Goal: Task Accomplishment & Management: Use online tool/utility

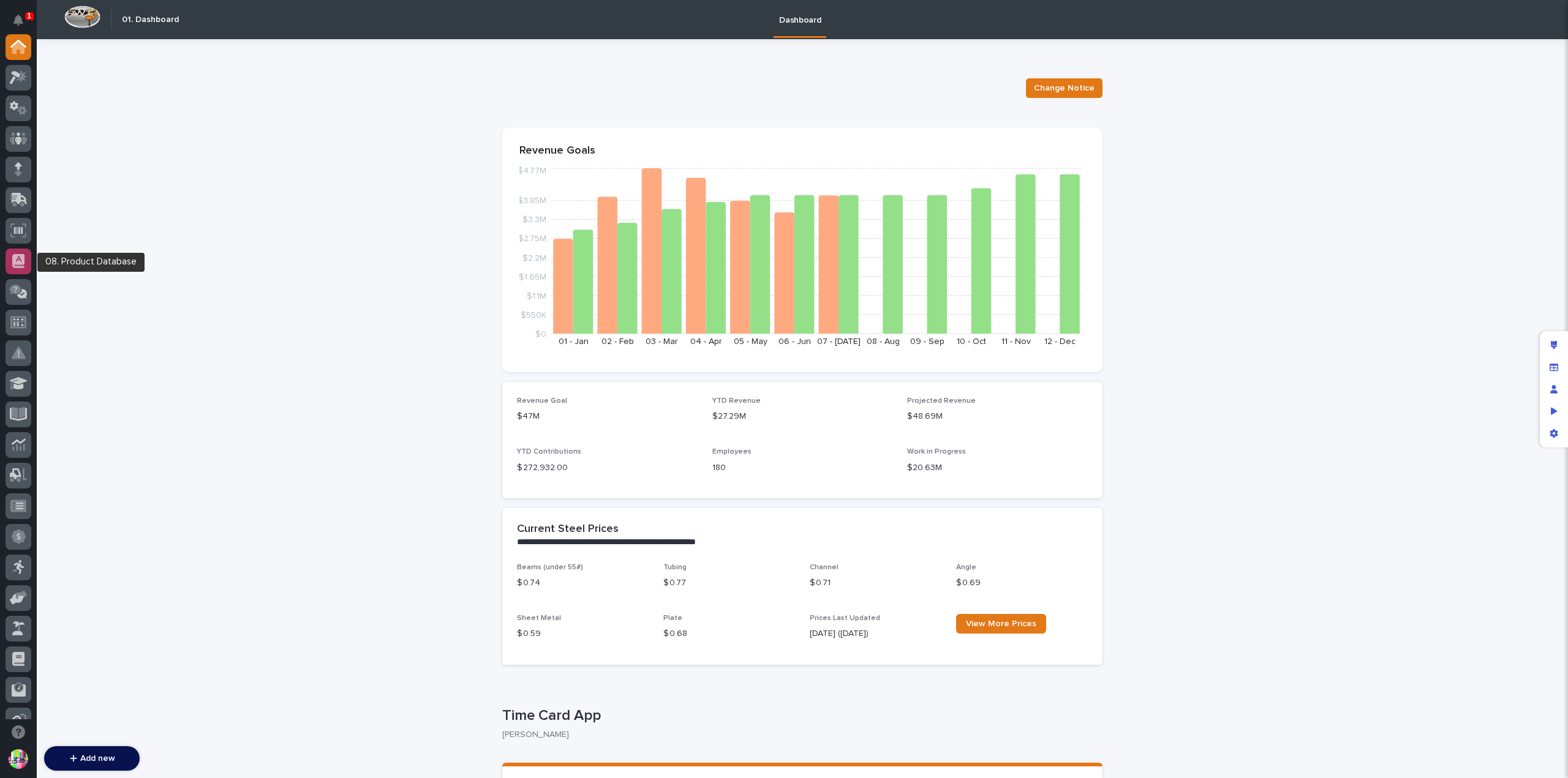
click at [27, 257] on div at bounding box center [18, 261] width 26 height 26
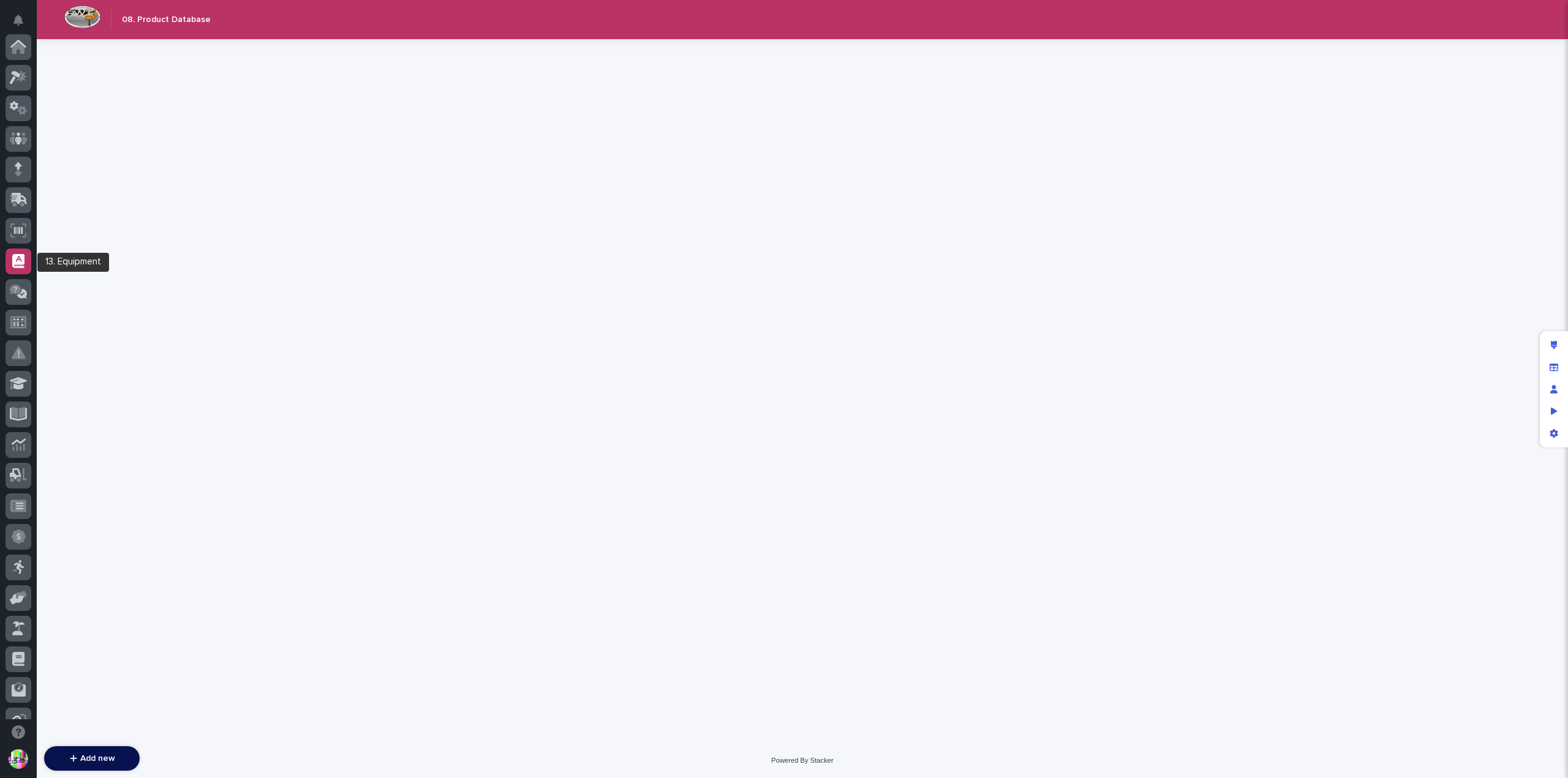
scroll to position [214, 0]
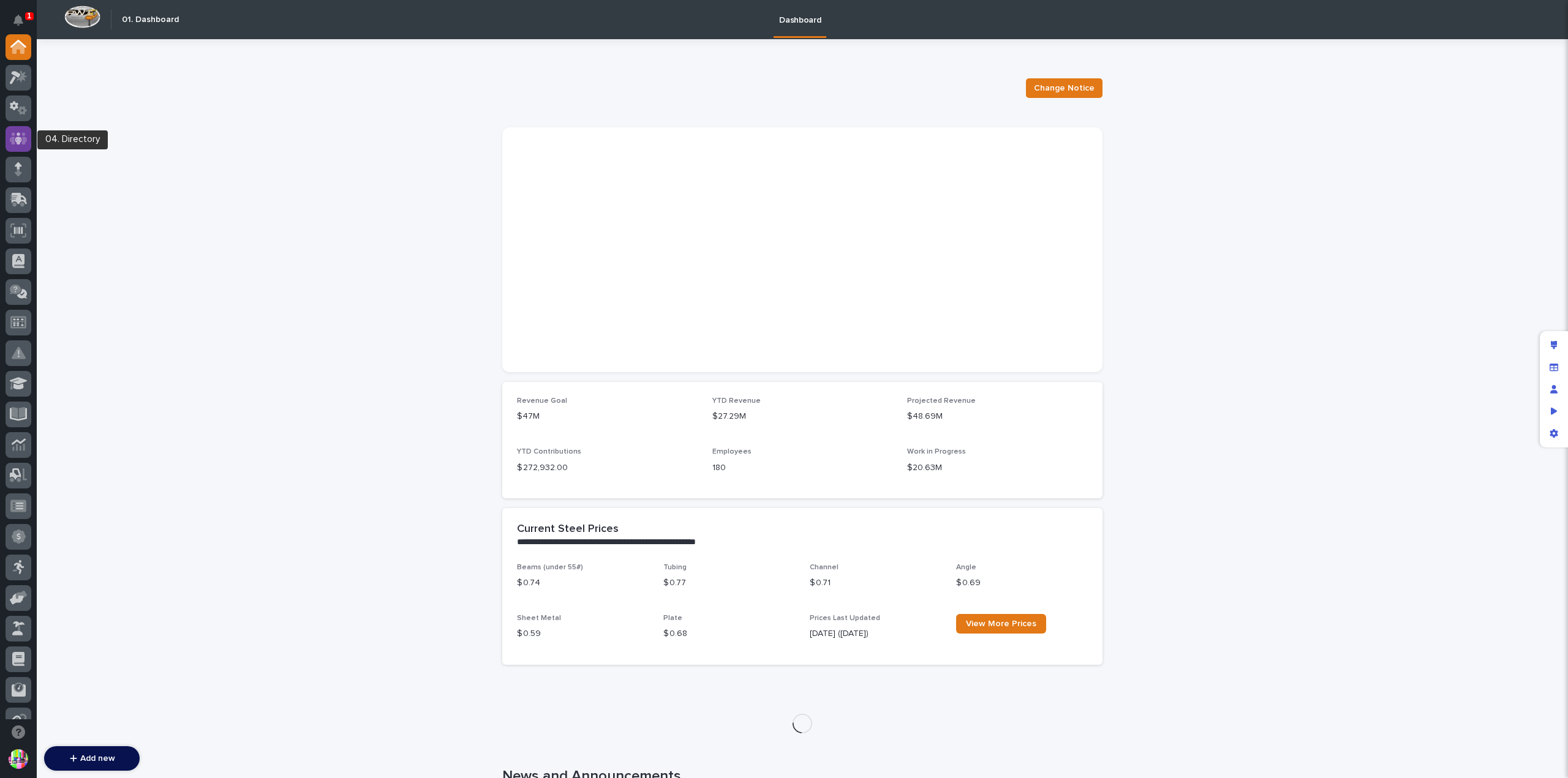
click at [24, 135] on icon at bounding box center [18, 138] width 17 height 13
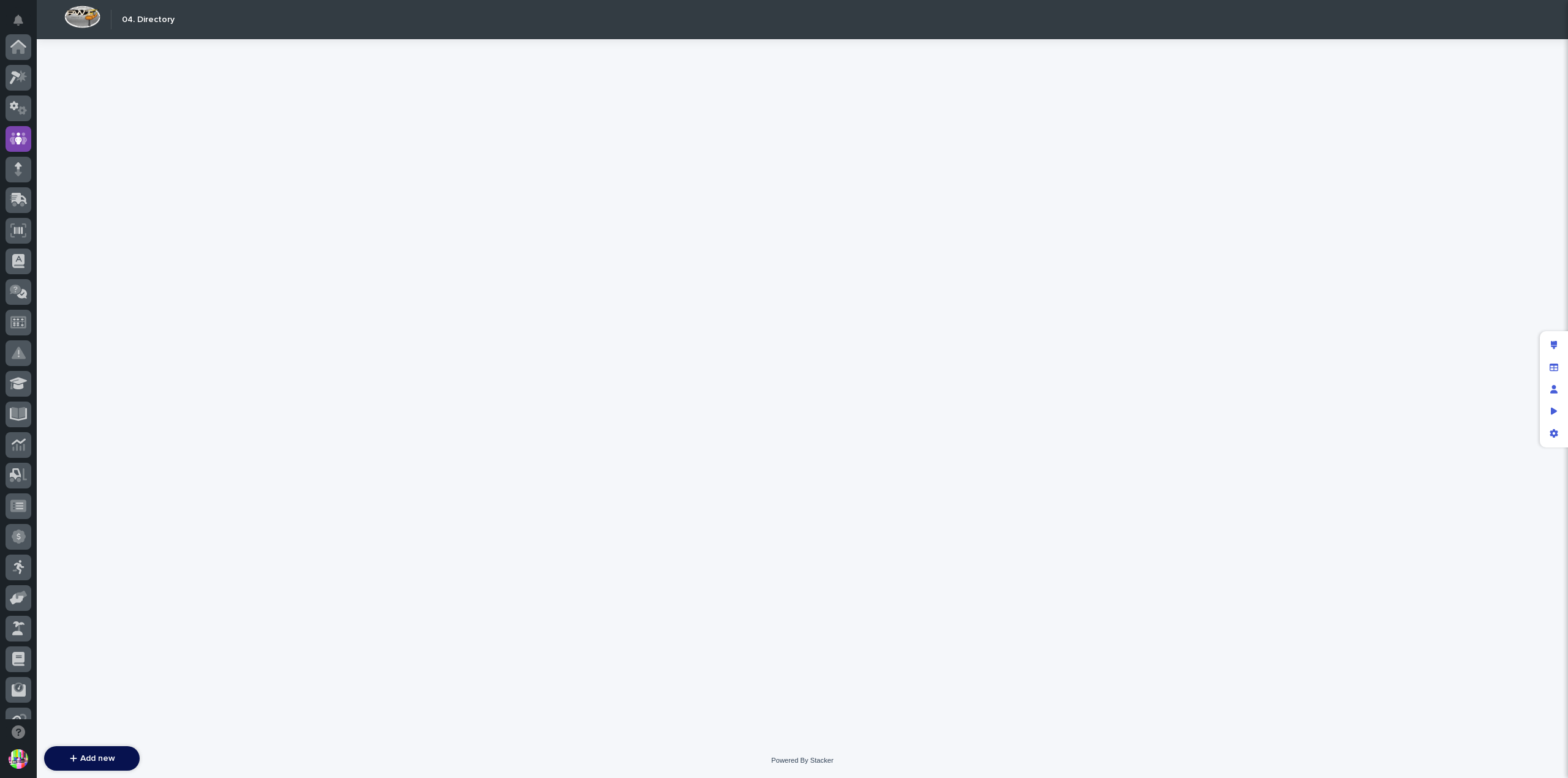
scroll to position [92, 0]
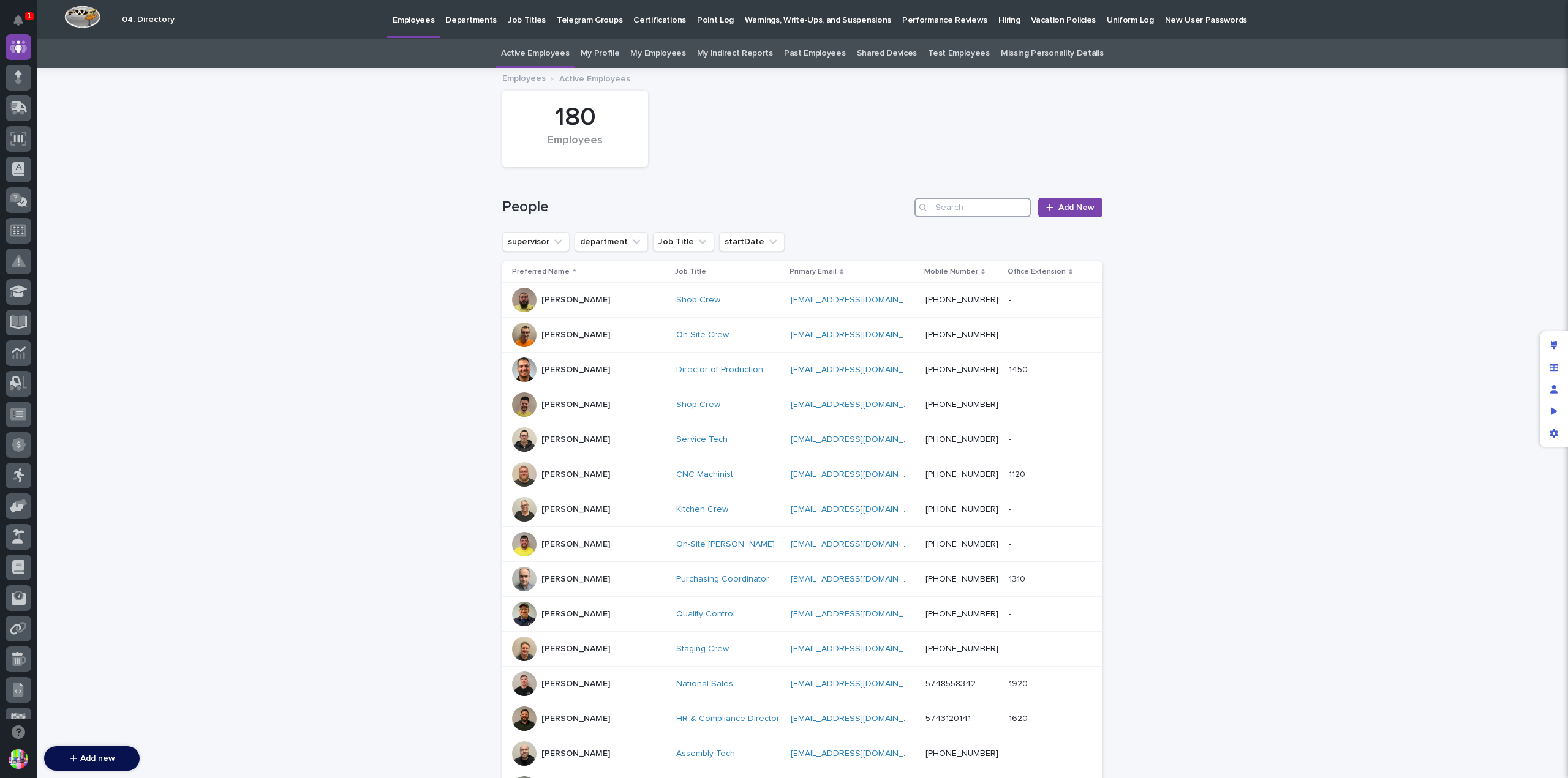
click at [941, 214] on input "Search" at bounding box center [972, 207] width 117 height 20
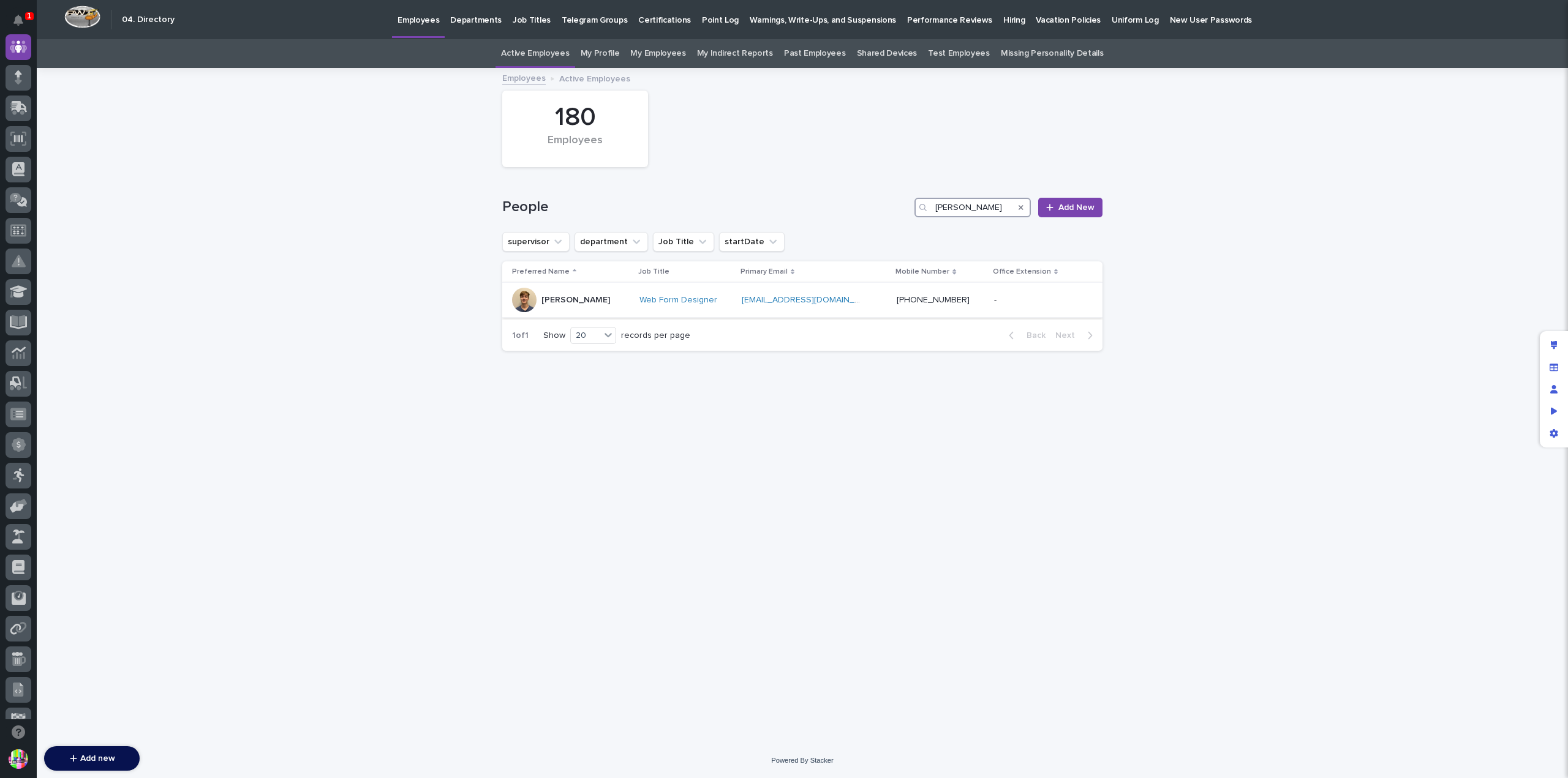
type input "jon miller"
click at [586, 294] on div "Jon Miller" at bounding box center [570, 299] width 117 height 24
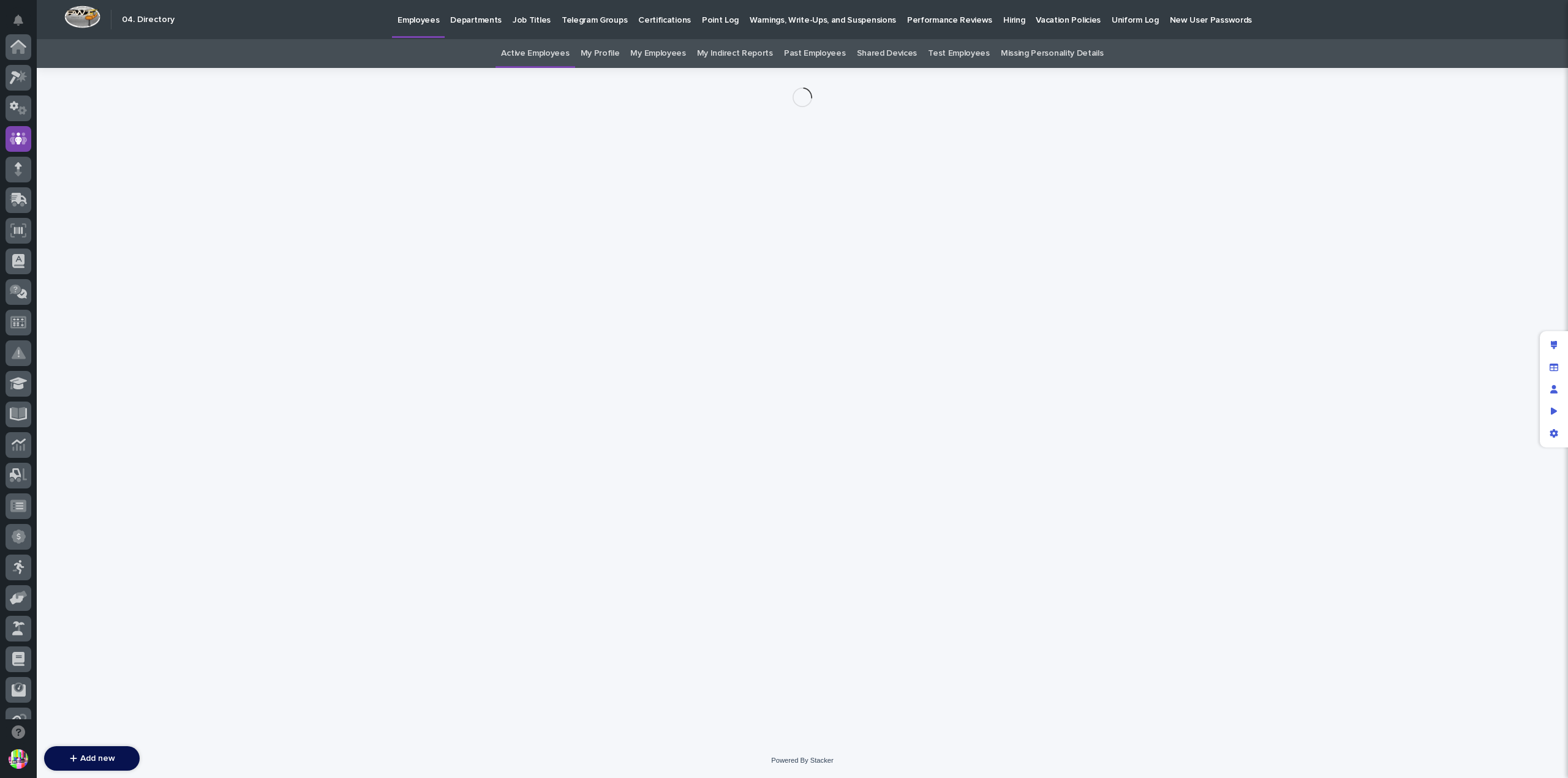
scroll to position [92, 0]
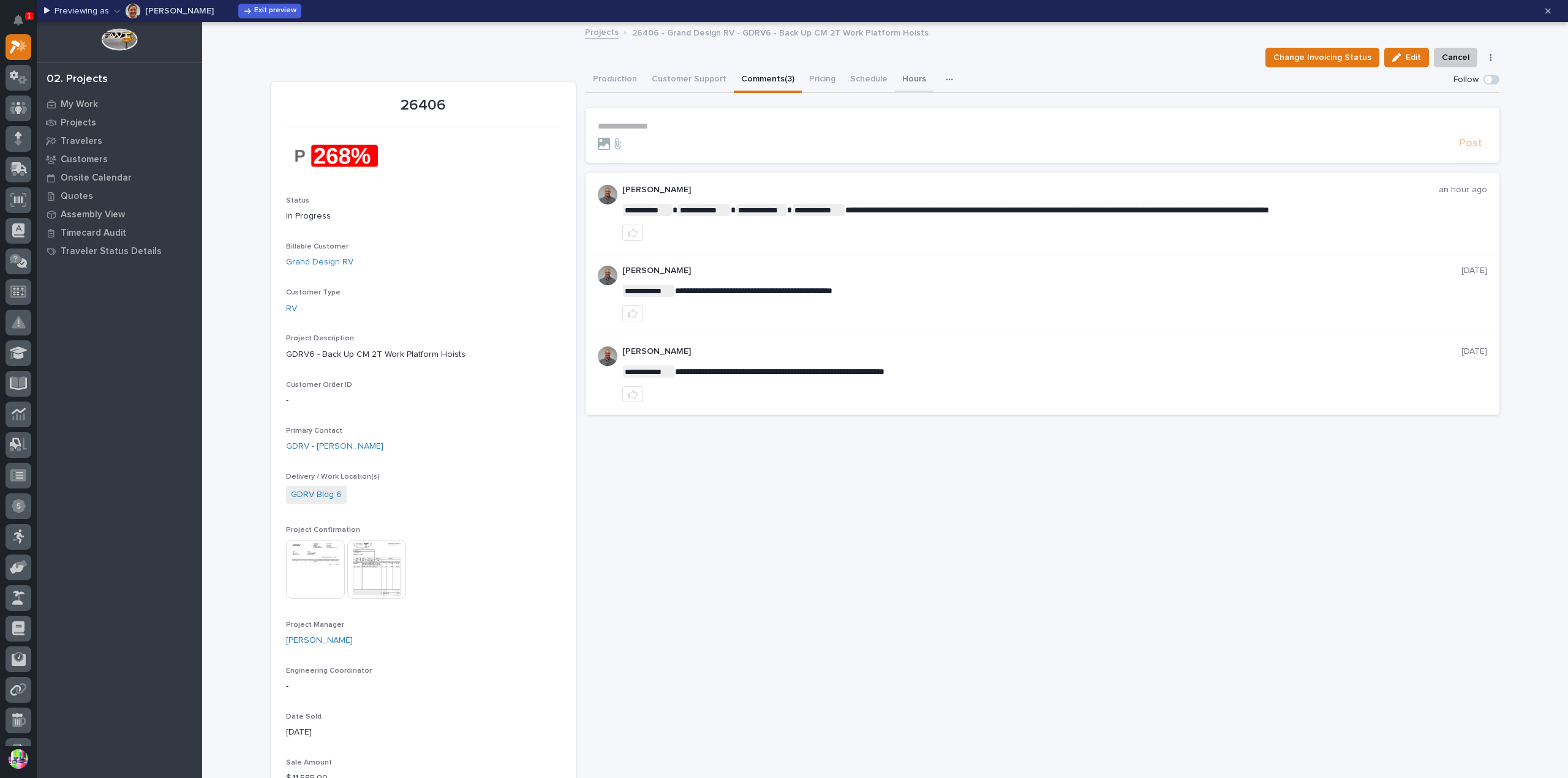
click at [901, 74] on button "Hours" at bounding box center [914, 80] width 38 height 26
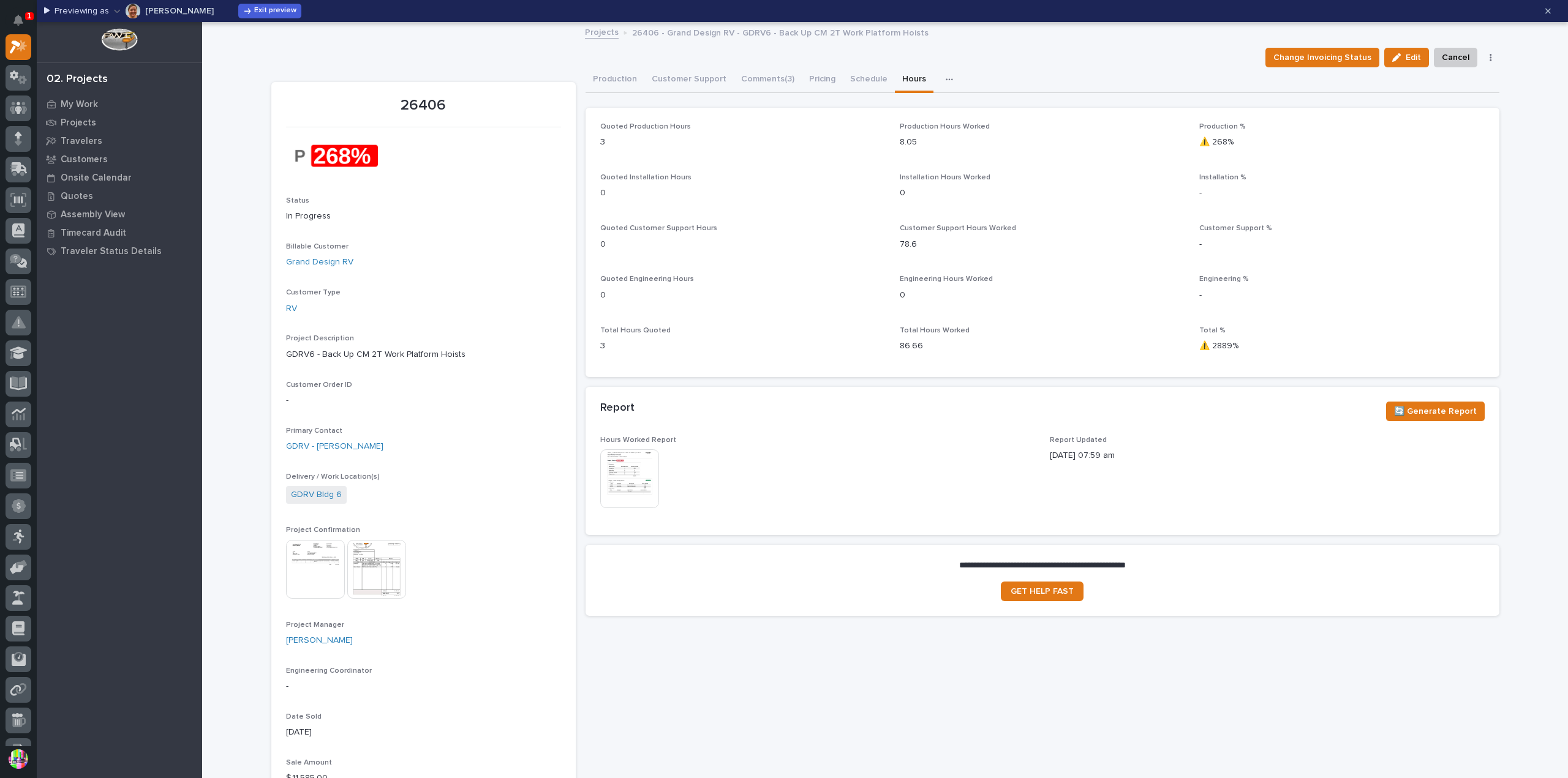
click at [636, 467] on img at bounding box center [630, 479] width 59 height 59
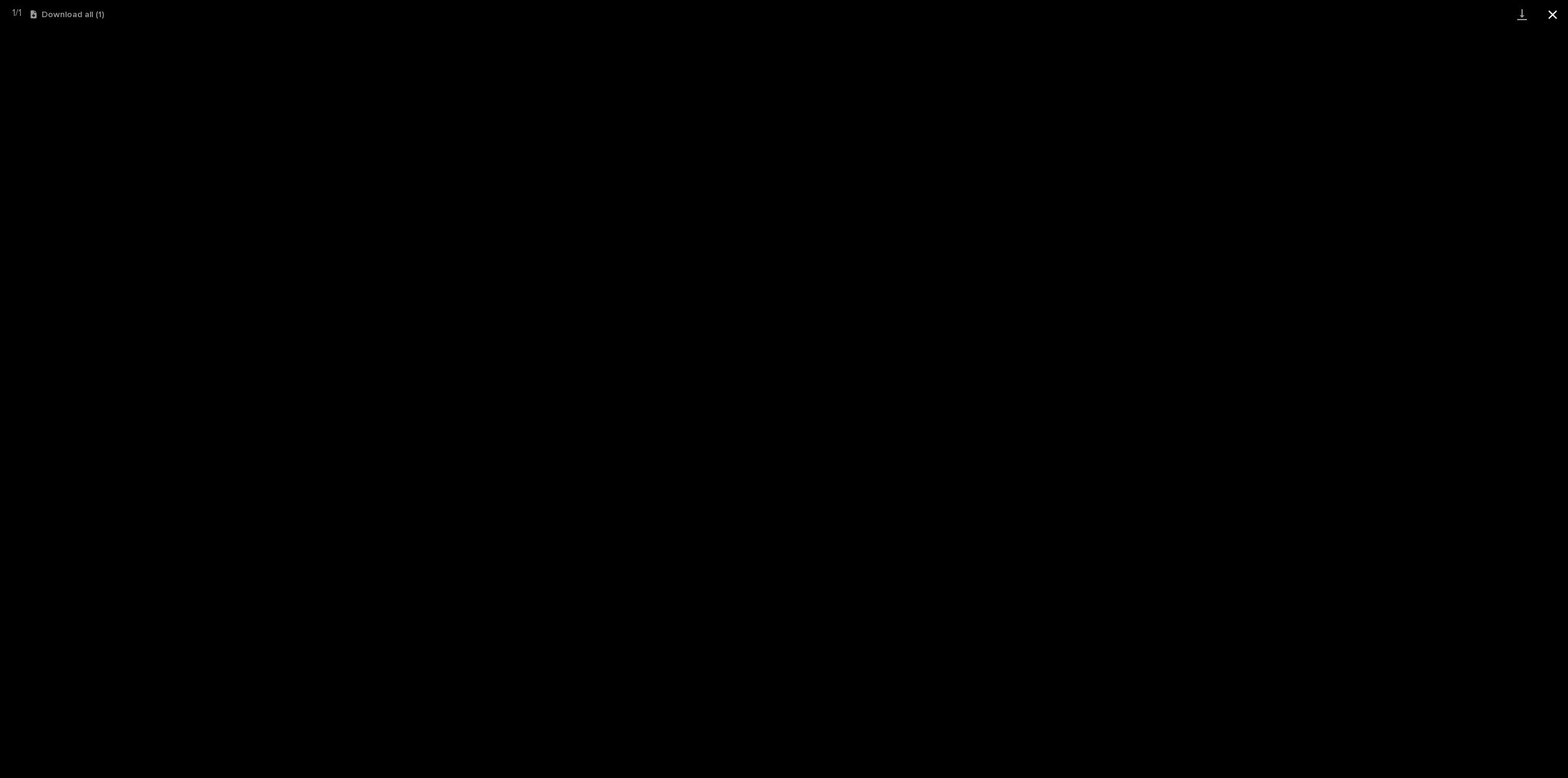
click at [1555, 20] on button "Close gallery" at bounding box center [1553, 14] width 31 height 29
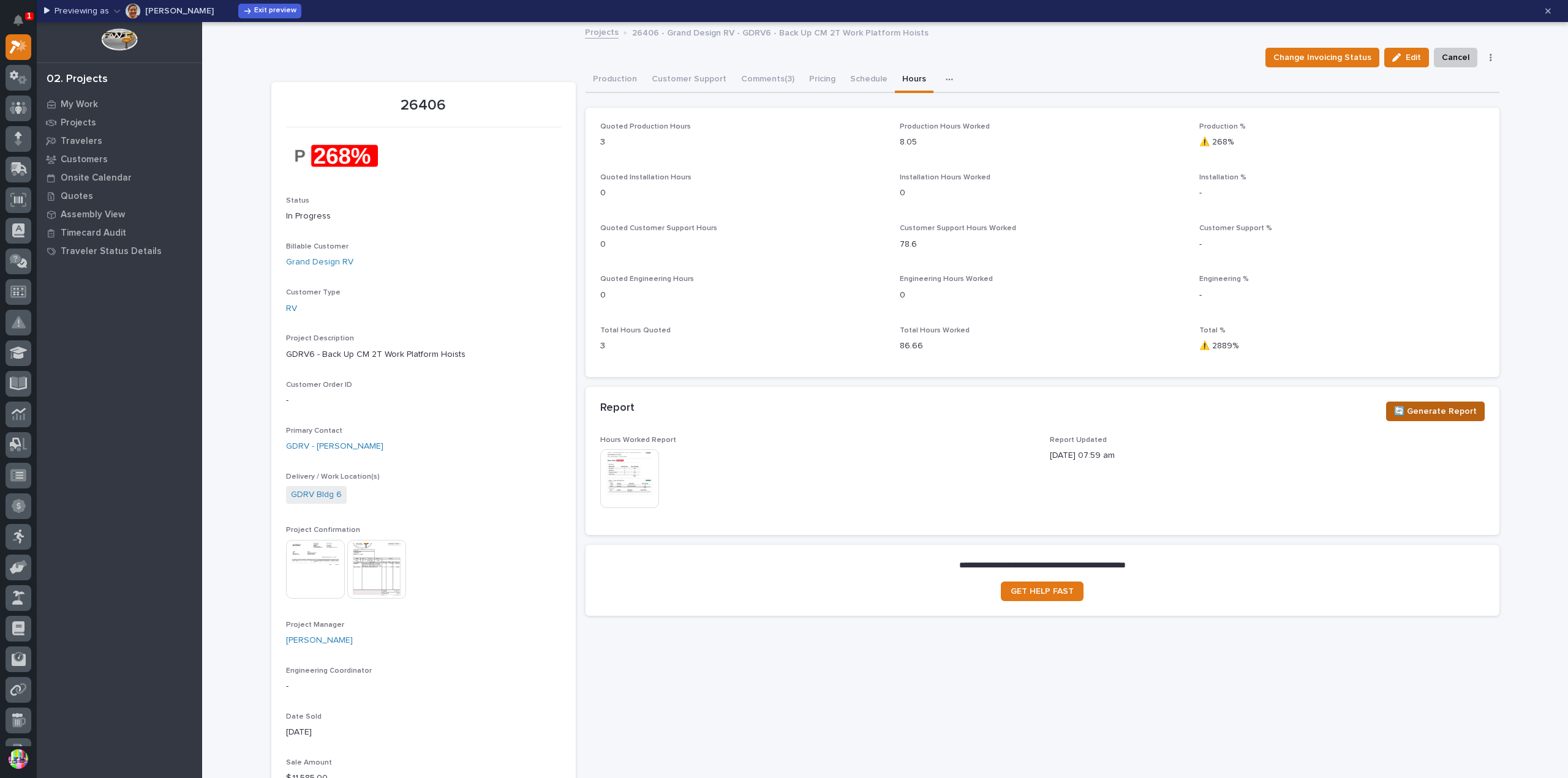
click at [1410, 406] on span "🔄 Generate Report" at bounding box center [1435, 411] width 82 height 15
click at [637, 463] on img at bounding box center [630, 479] width 59 height 59
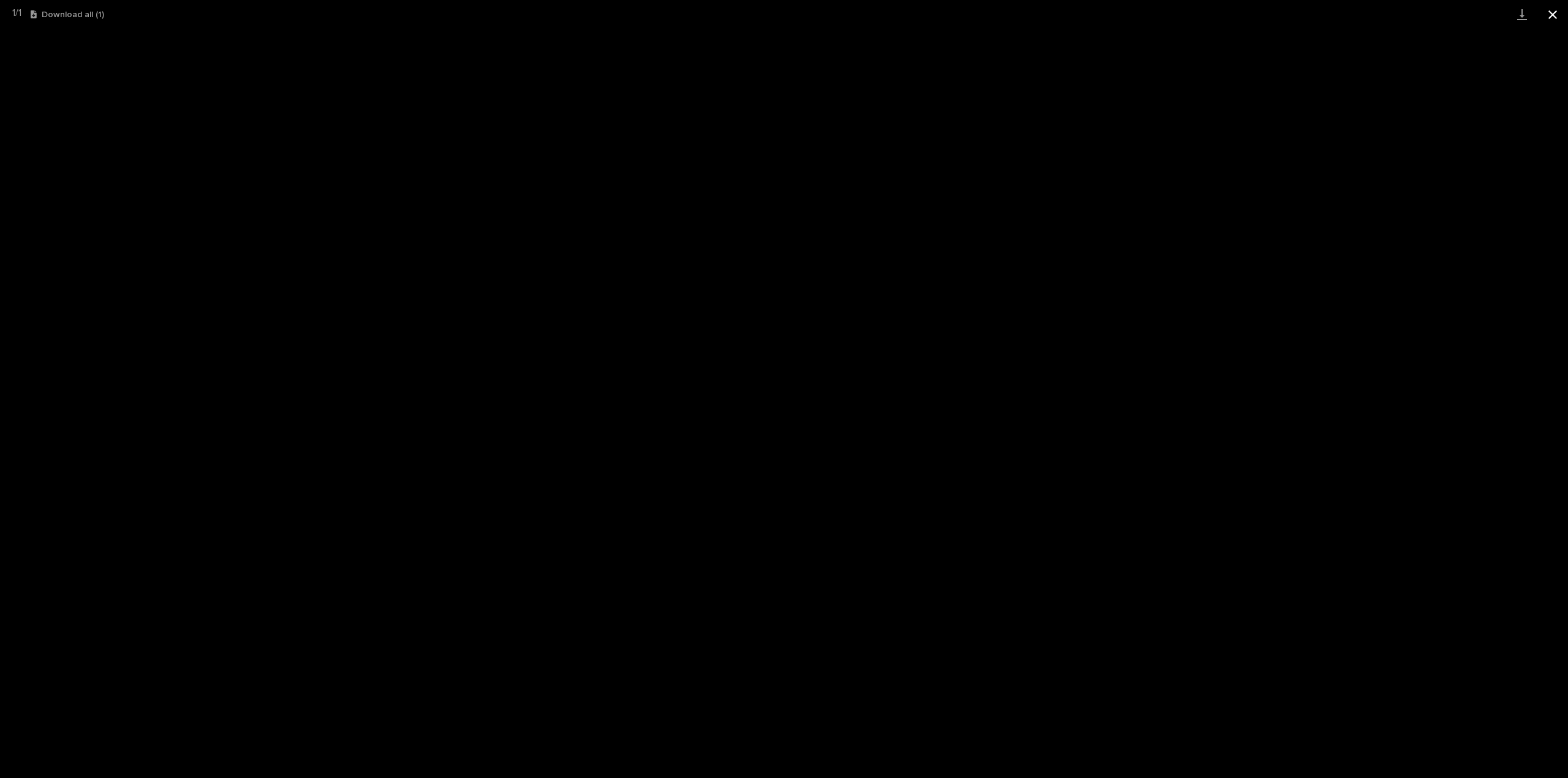
click at [1550, 18] on button "Close gallery" at bounding box center [1553, 14] width 31 height 29
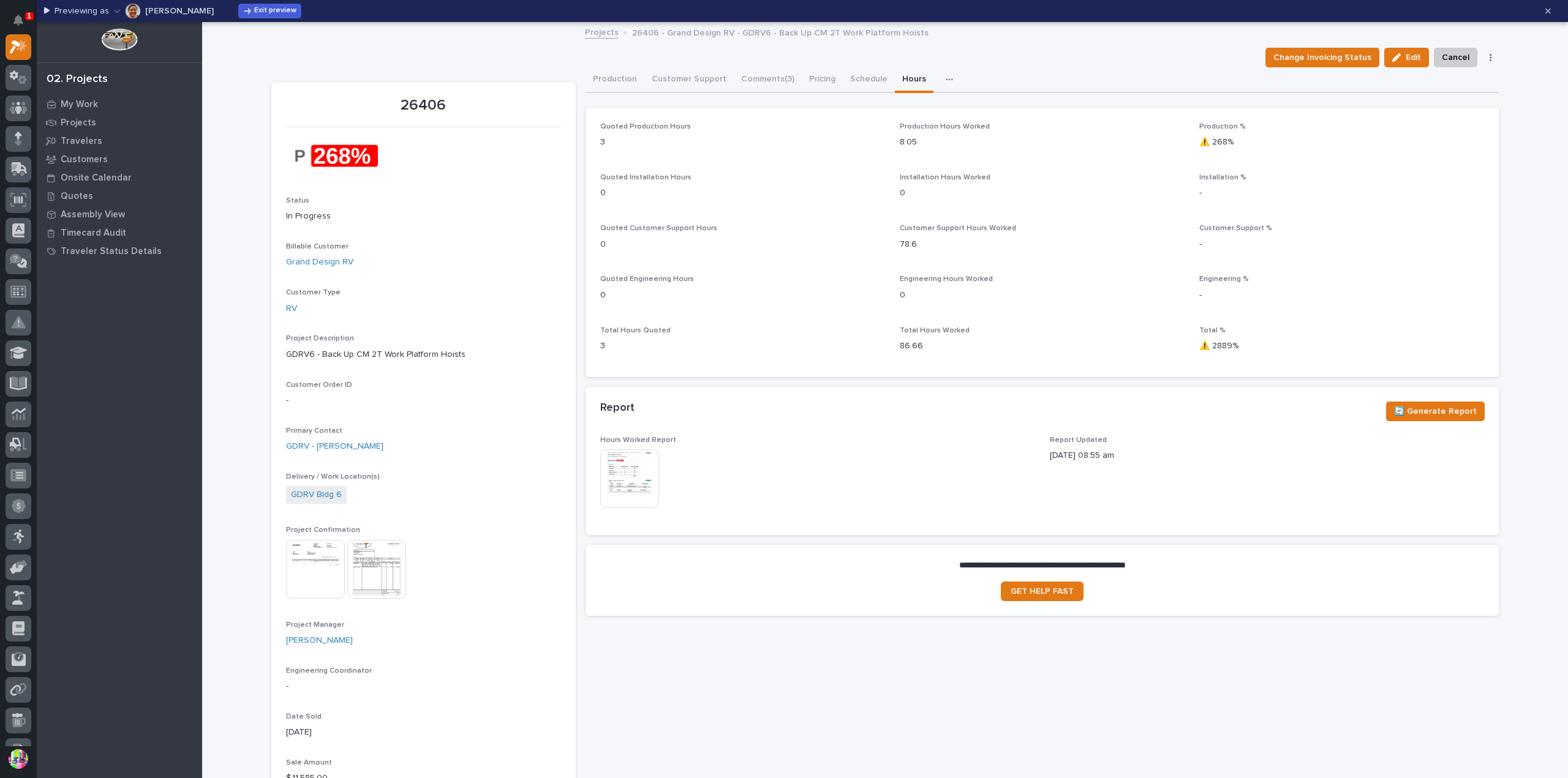
click at [394, 65] on div "Change Invoicing Status Edit Cancel Update Payment" at bounding box center [885, 57] width 1228 height 20
click at [274, 13] on span "Exit preview" at bounding box center [275, 11] width 43 height 10
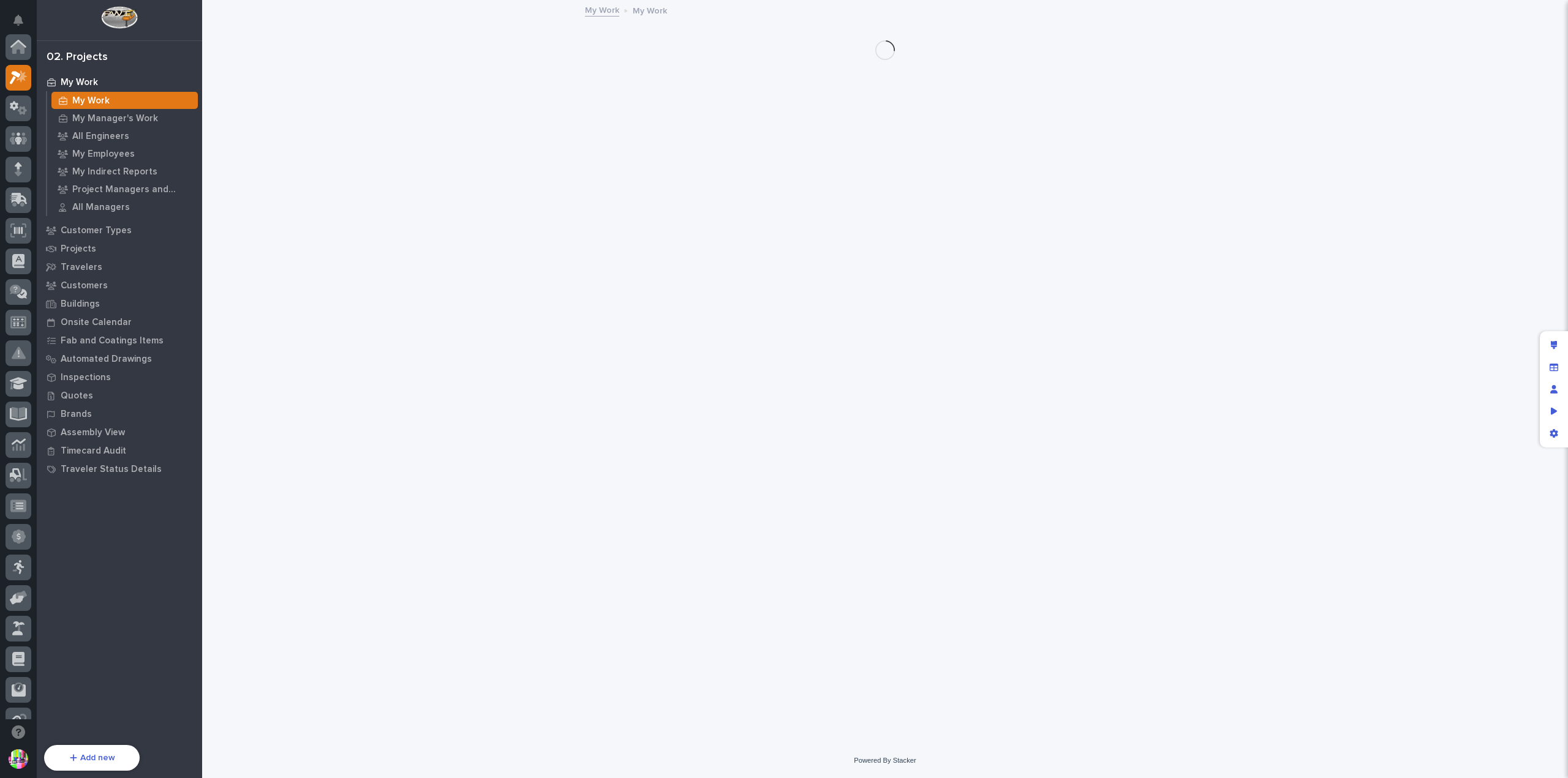
scroll to position [31, 0]
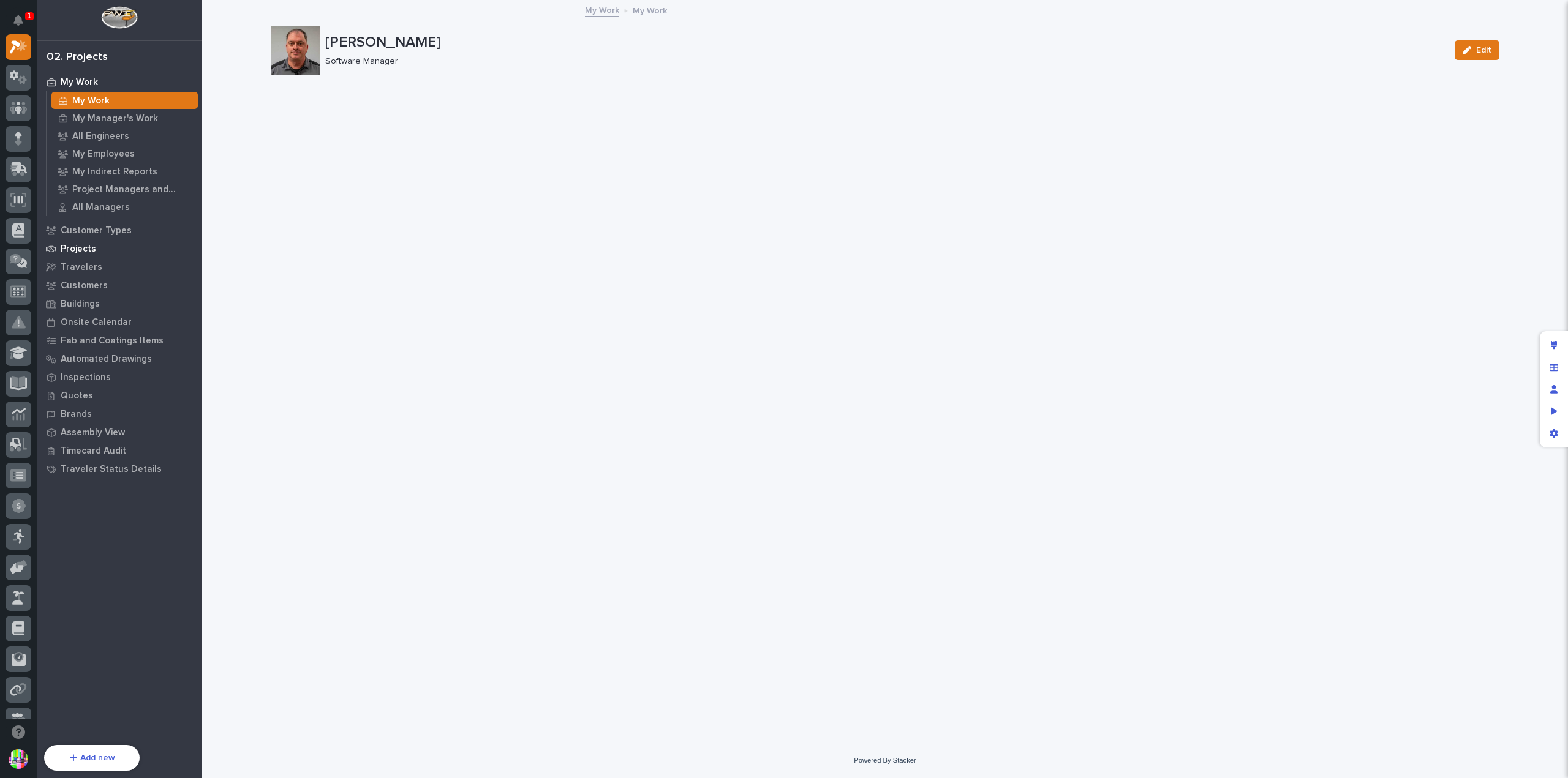
click at [90, 250] on p "Projects" at bounding box center [78, 249] width 36 height 11
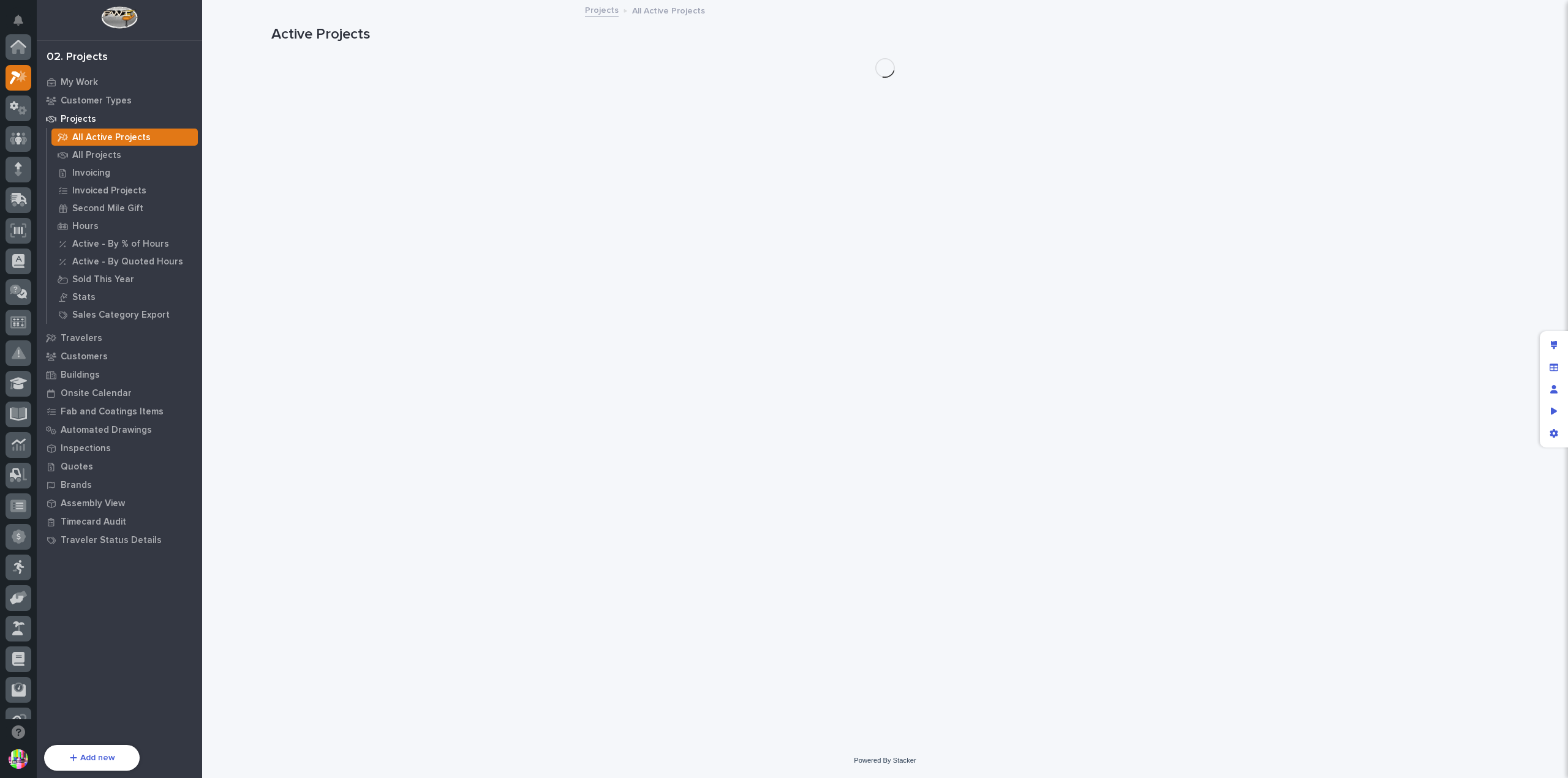
scroll to position [31, 0]
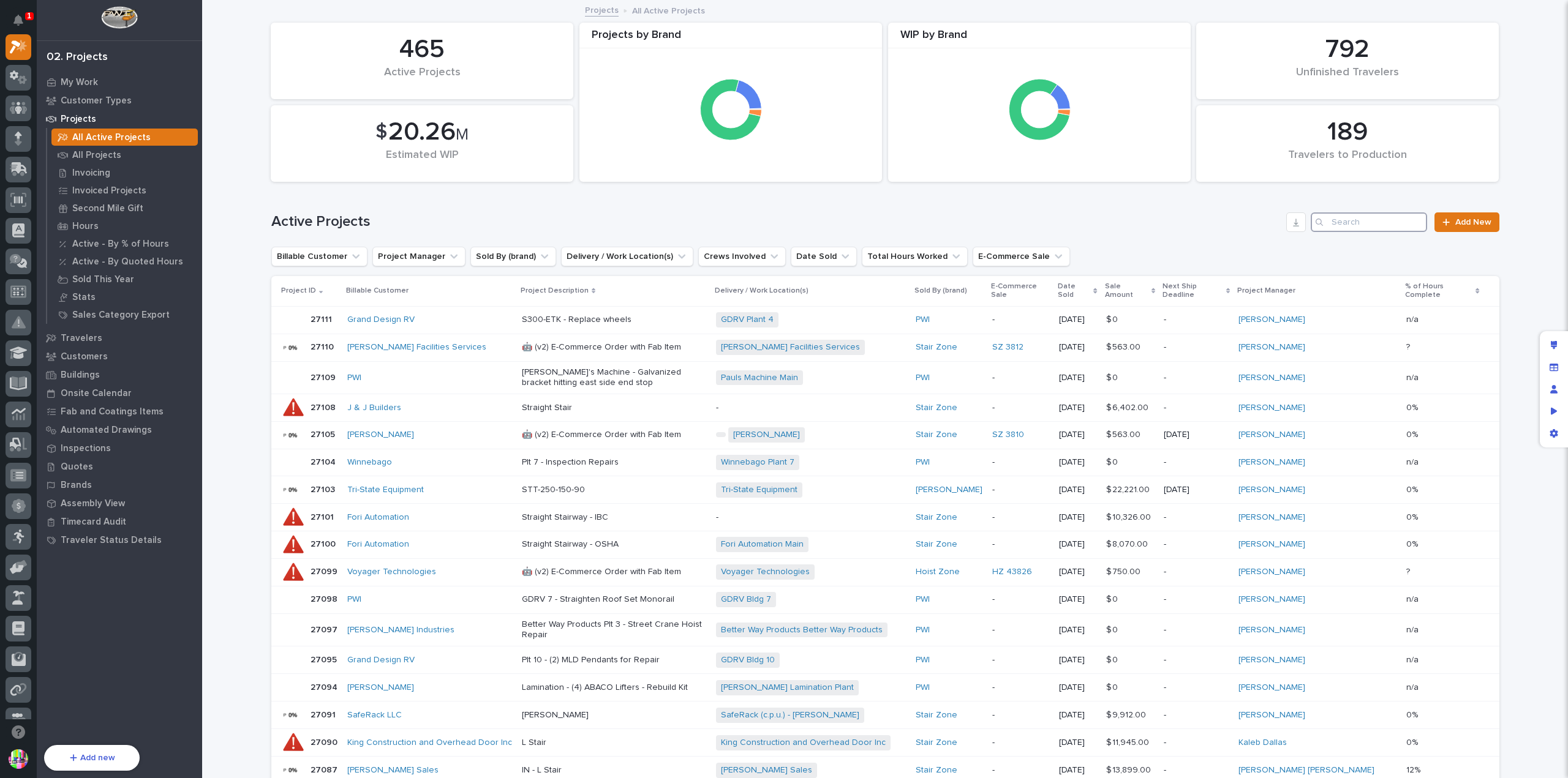
click at [1356, 216] on input "Search" at bounding box center [1368, 222] width 117 height 20
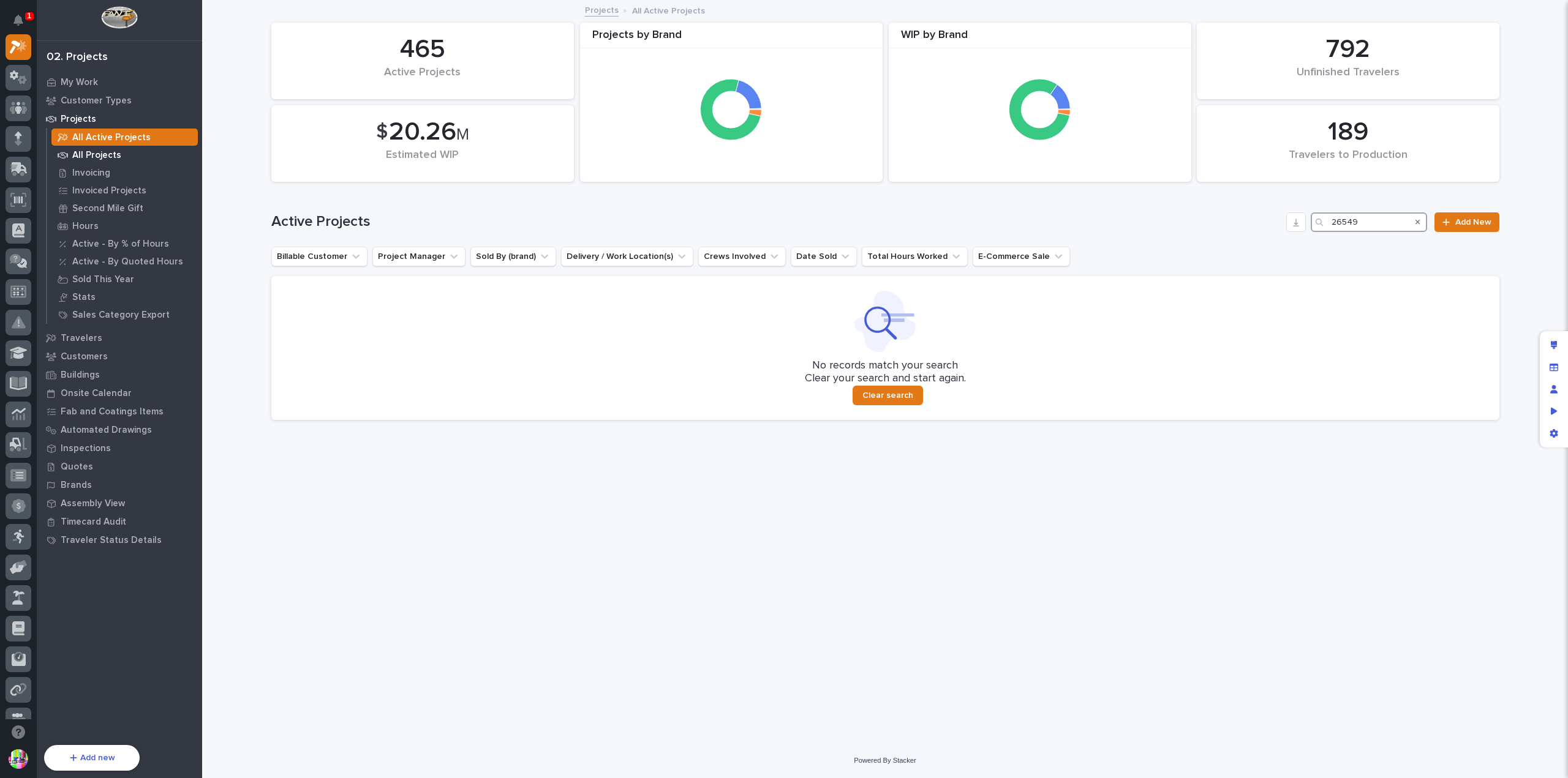
type input "26549"
click at [98, 156] on p "All Projects" at bounding box center [97, 156] width 49 height 11
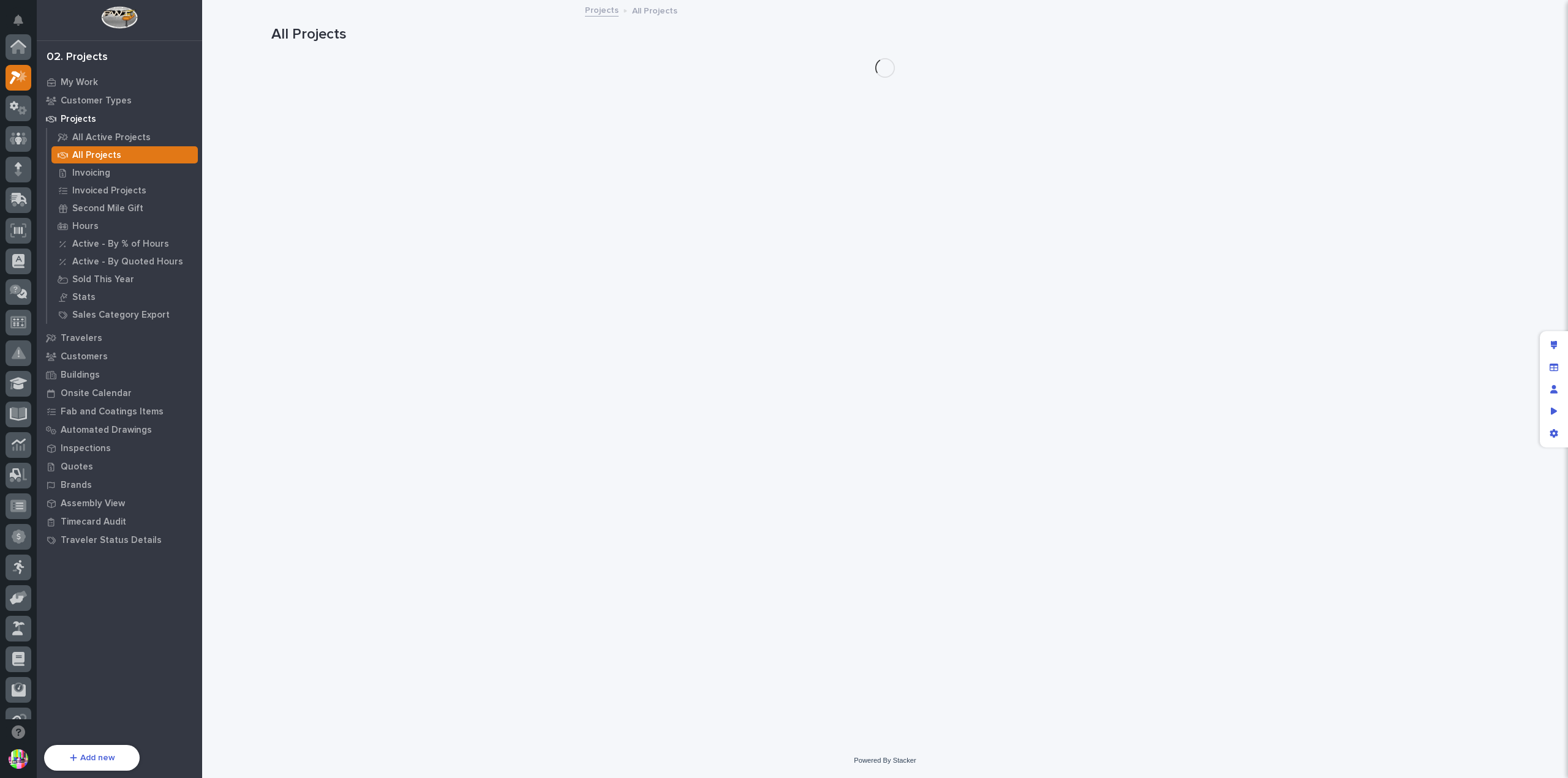
scroll to position [31, 0]
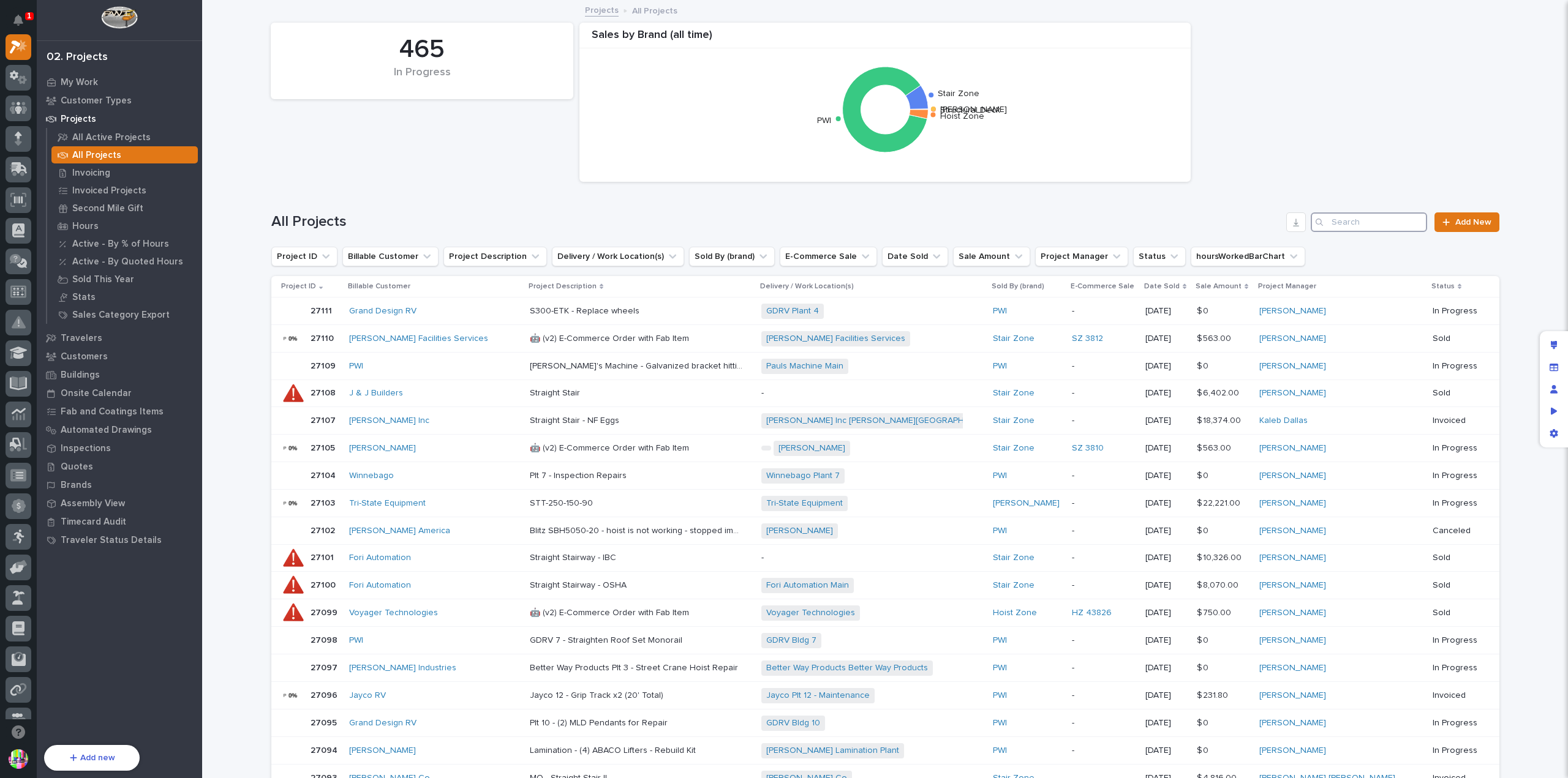
click at [1335, 220] on input "Search" at bounding box center [1368, 222] width 117 height 20
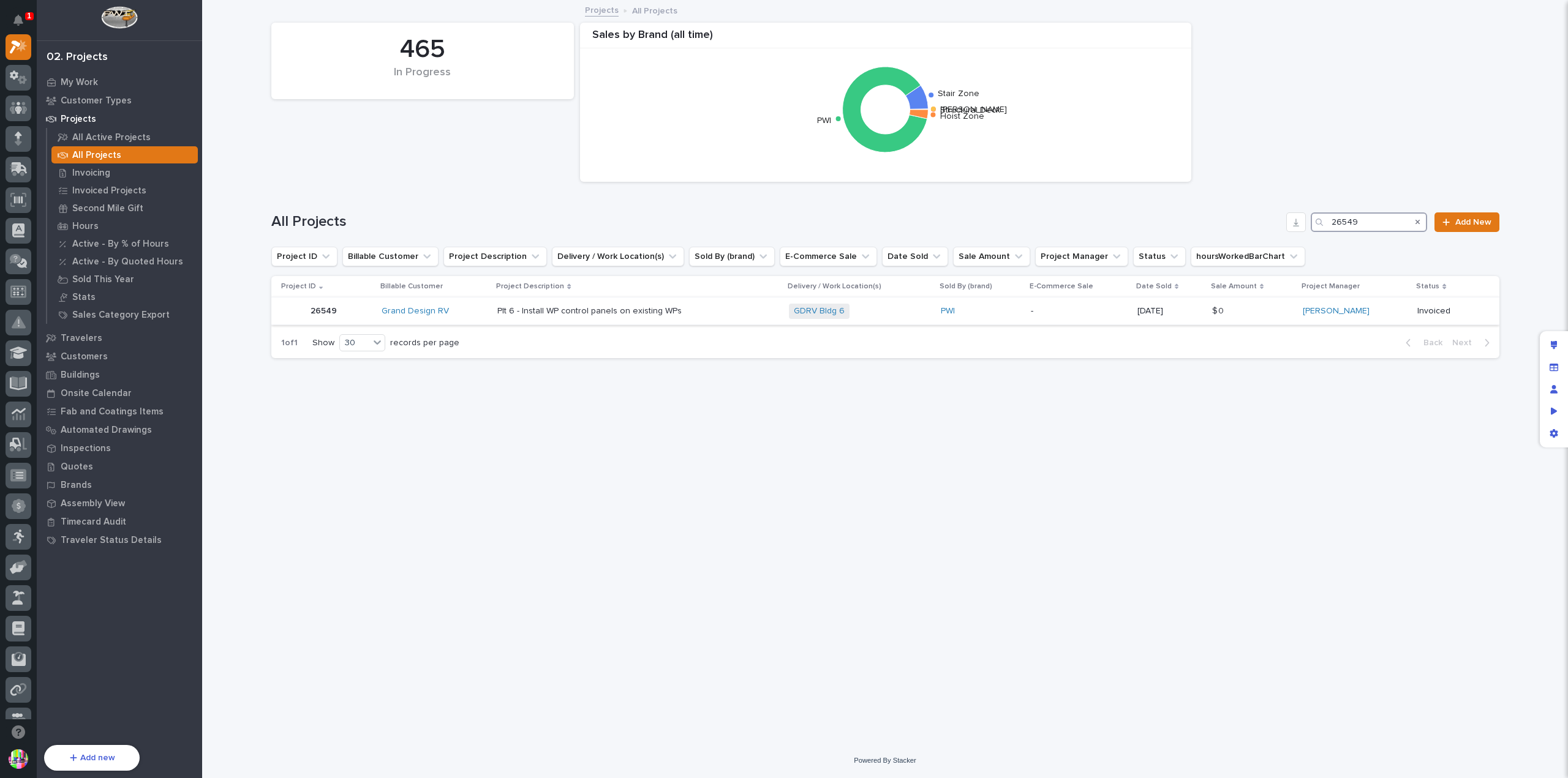
type input "26549"
click at [332, 308] on p "26549" at bounding box center [325, 310] width 29 height 13
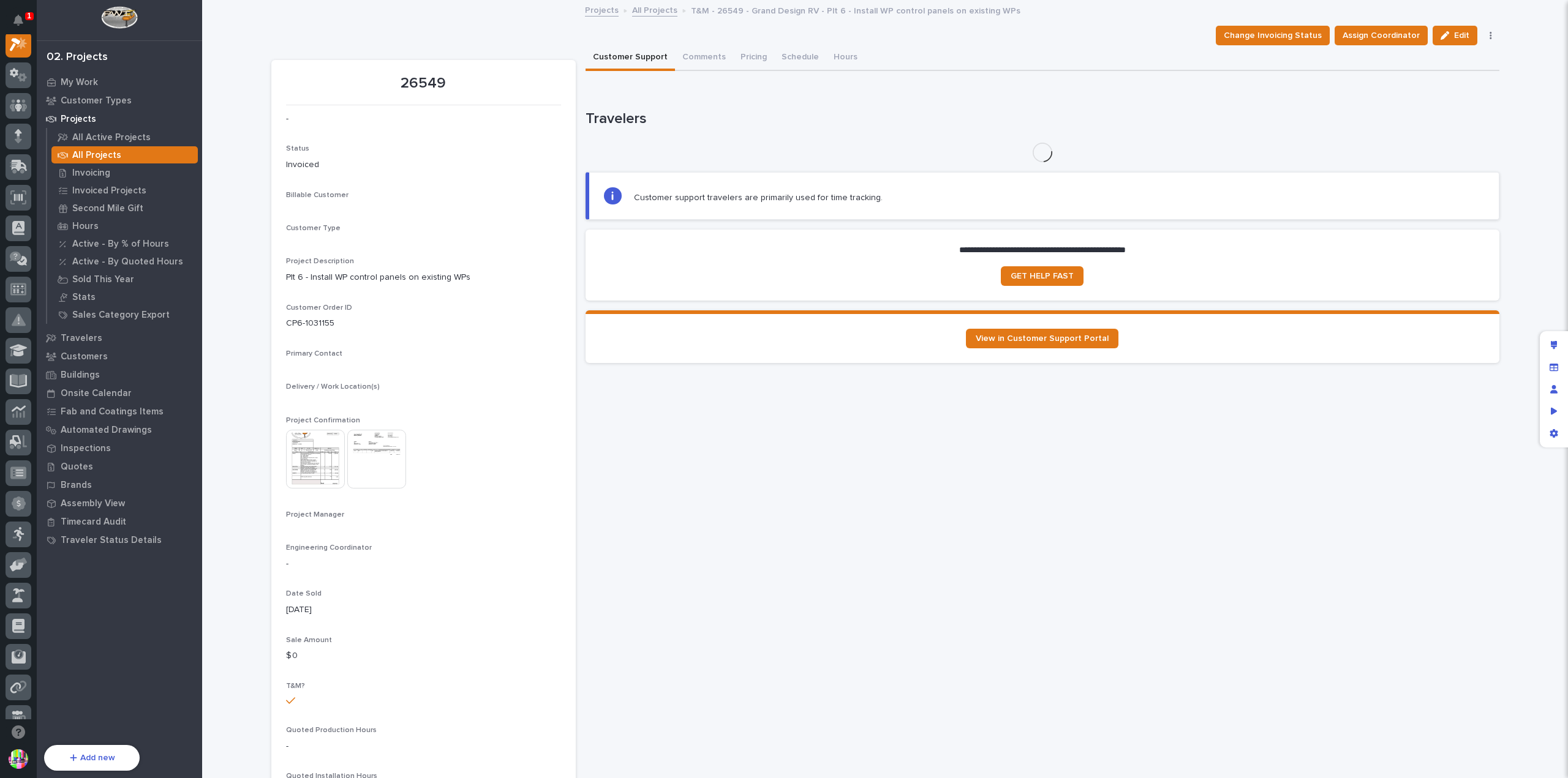
scroll to position [31, 0]
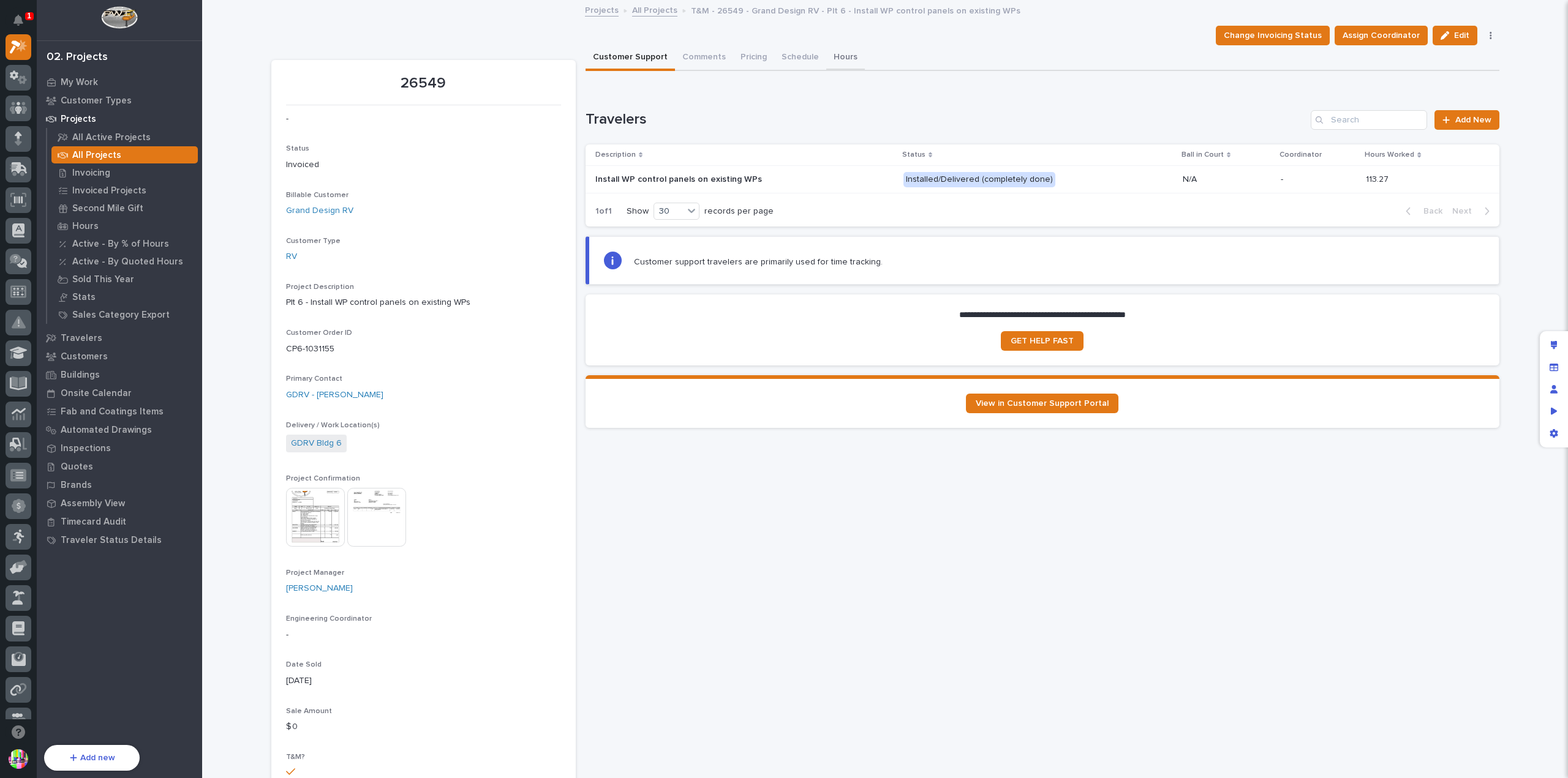
click at [843, 58] on button "Hours" at bounding box center [845, 58] width 38 height 26
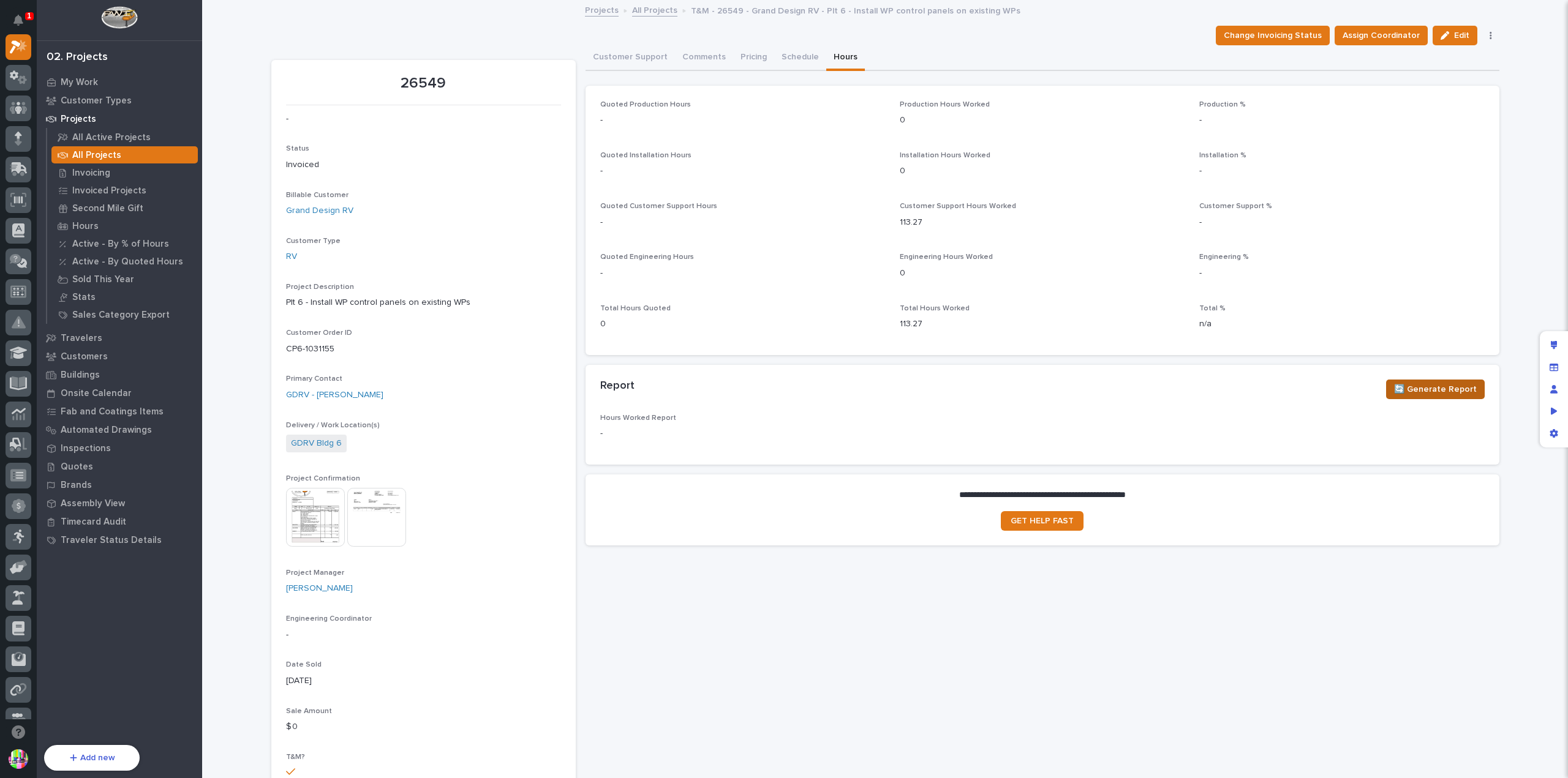
click at [1450, 385] on span "🔄 Generate Report" at bounding box center [1435, 389] width 82 height 15
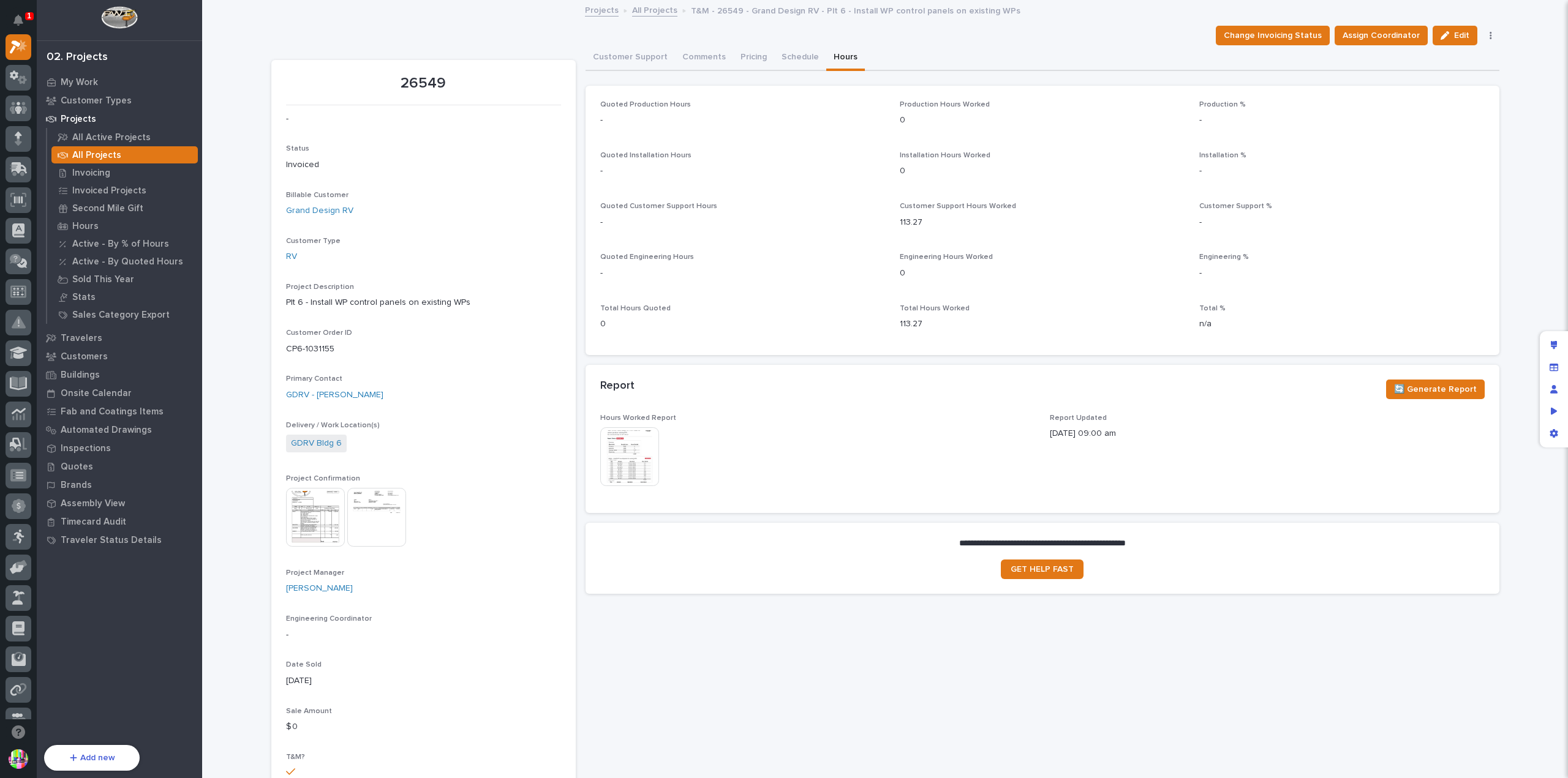
click at [642, 445] on img at bounding box center [630, 456] width 59 height 59
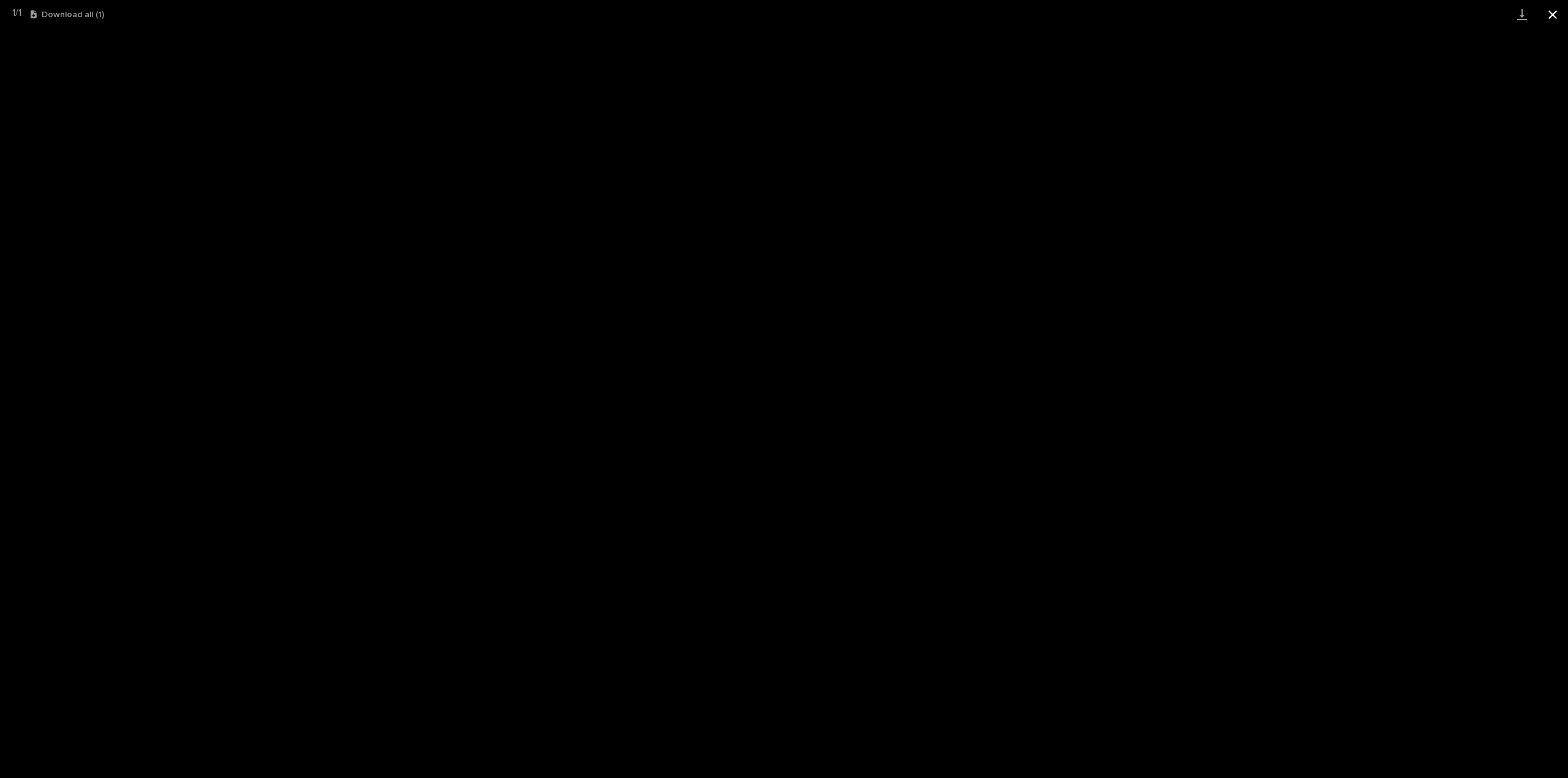
click at [1556, 22] on button "Close gallery" at bounding box center [1553, 14] width 31 height 29
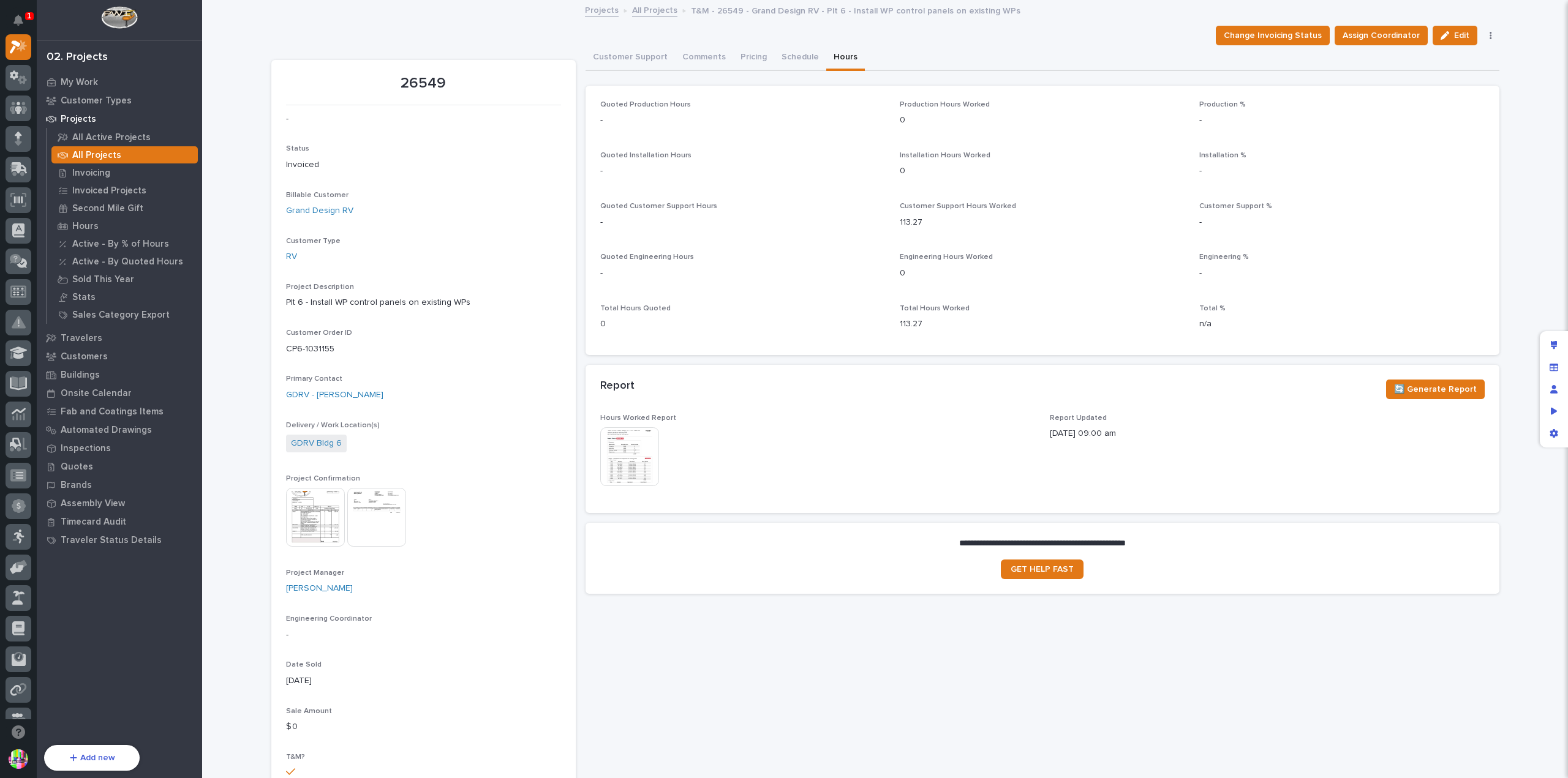
click at [309, 506] on img at bounding box center [316, 517] width 59 height 59
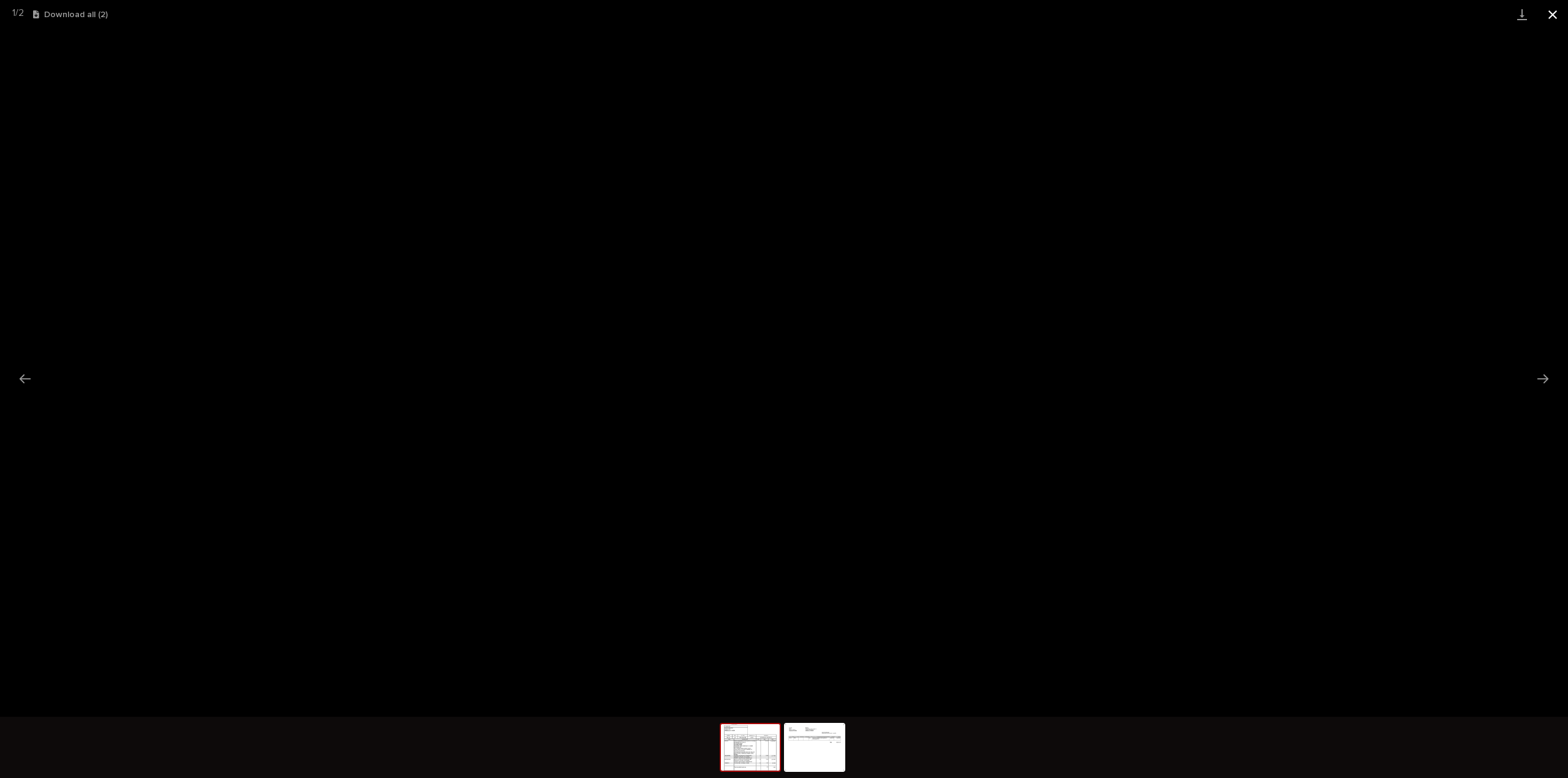
click at [1544, 17] on button "Close gallery" at bounding box center [1553, 14] width 31 height 29
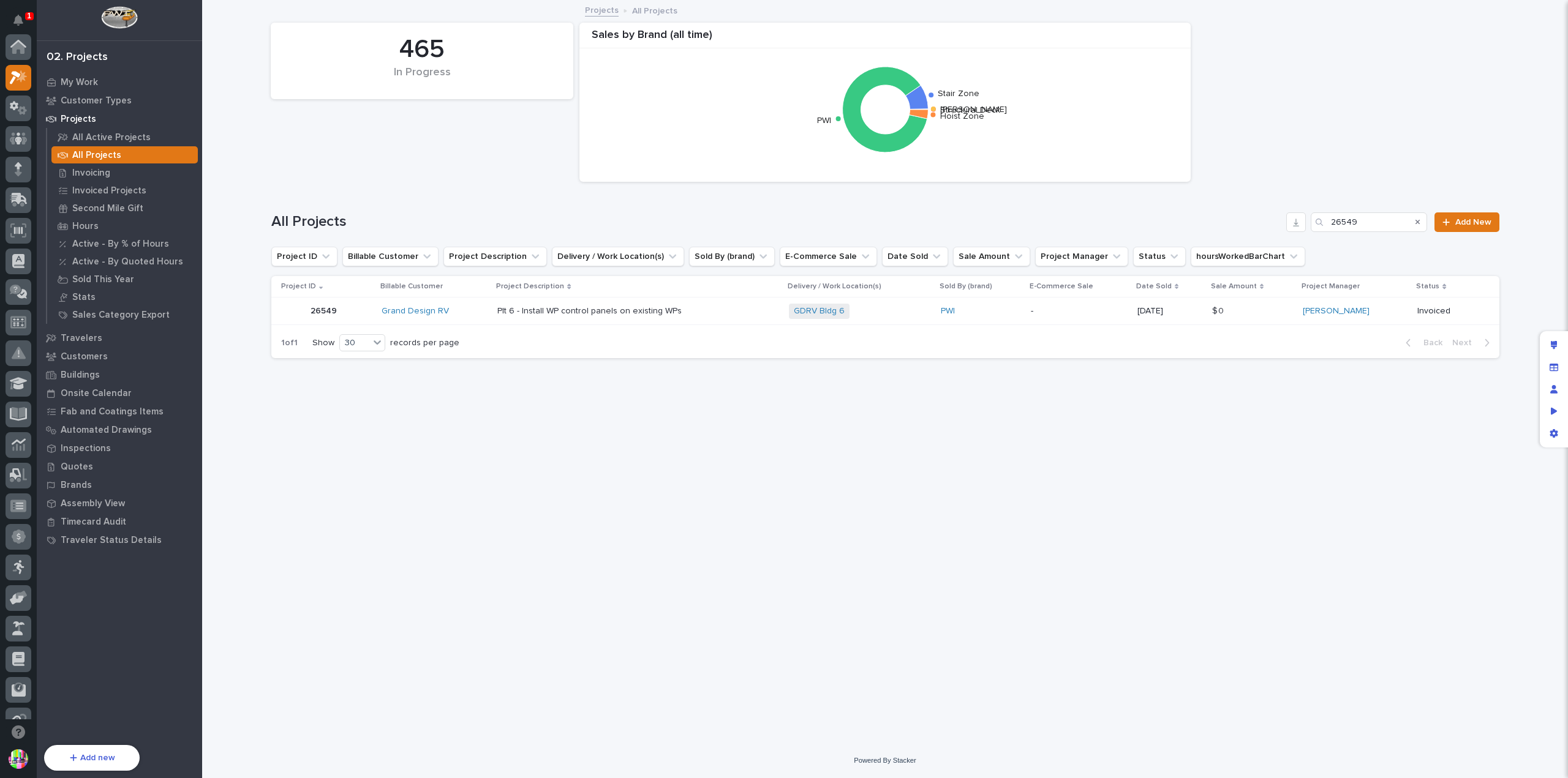
scroll to position [31, 0]
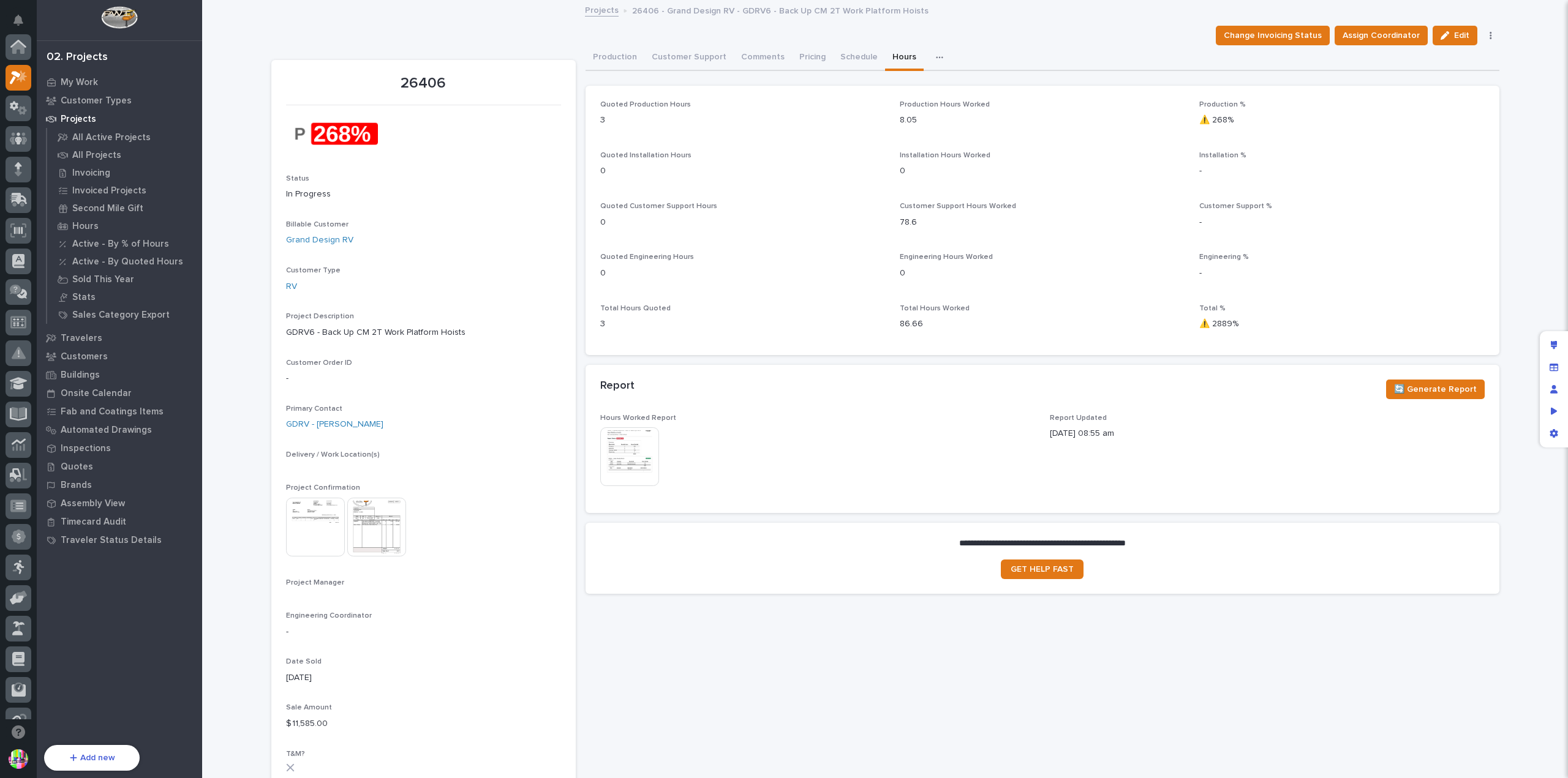
scroll to position [31, 0]
click at [609, 442] on img at bounding box center [630, 456] width 59 height 59
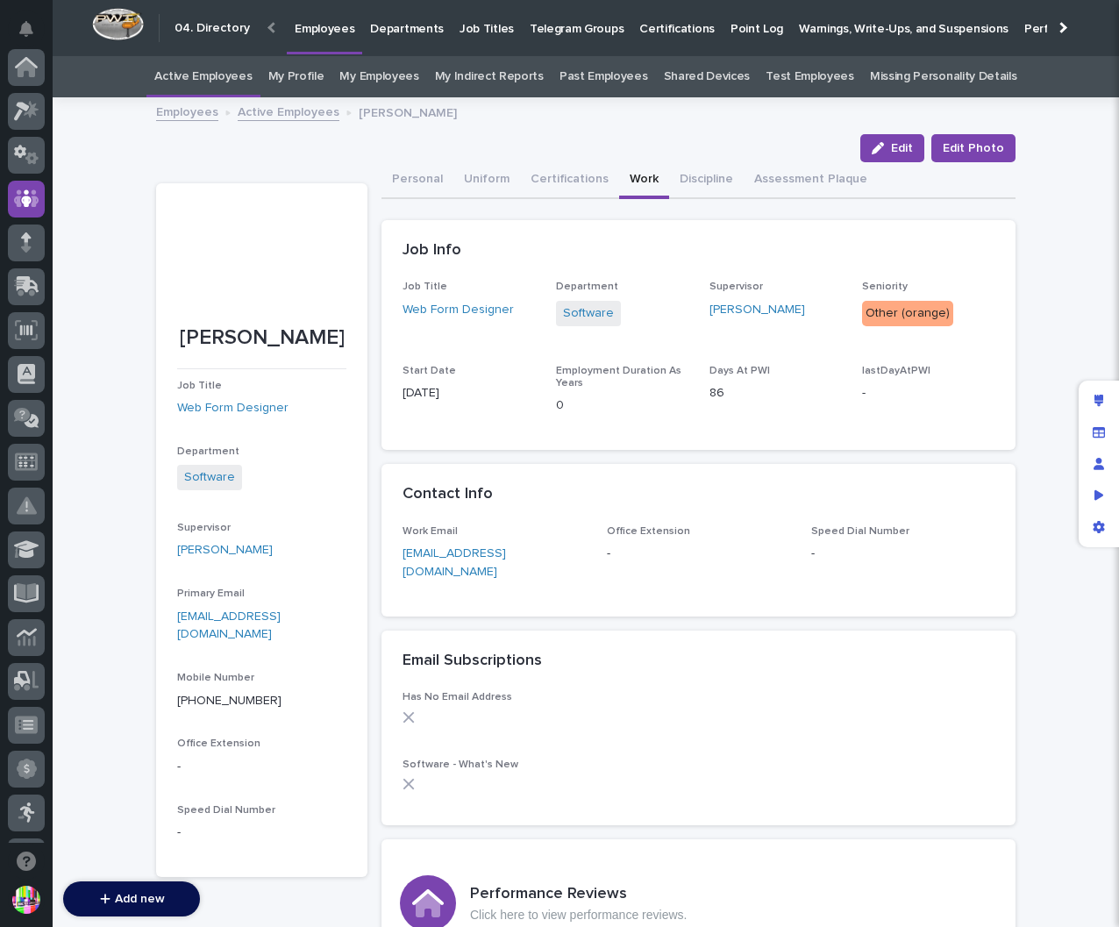
scroll to position [132, 0]
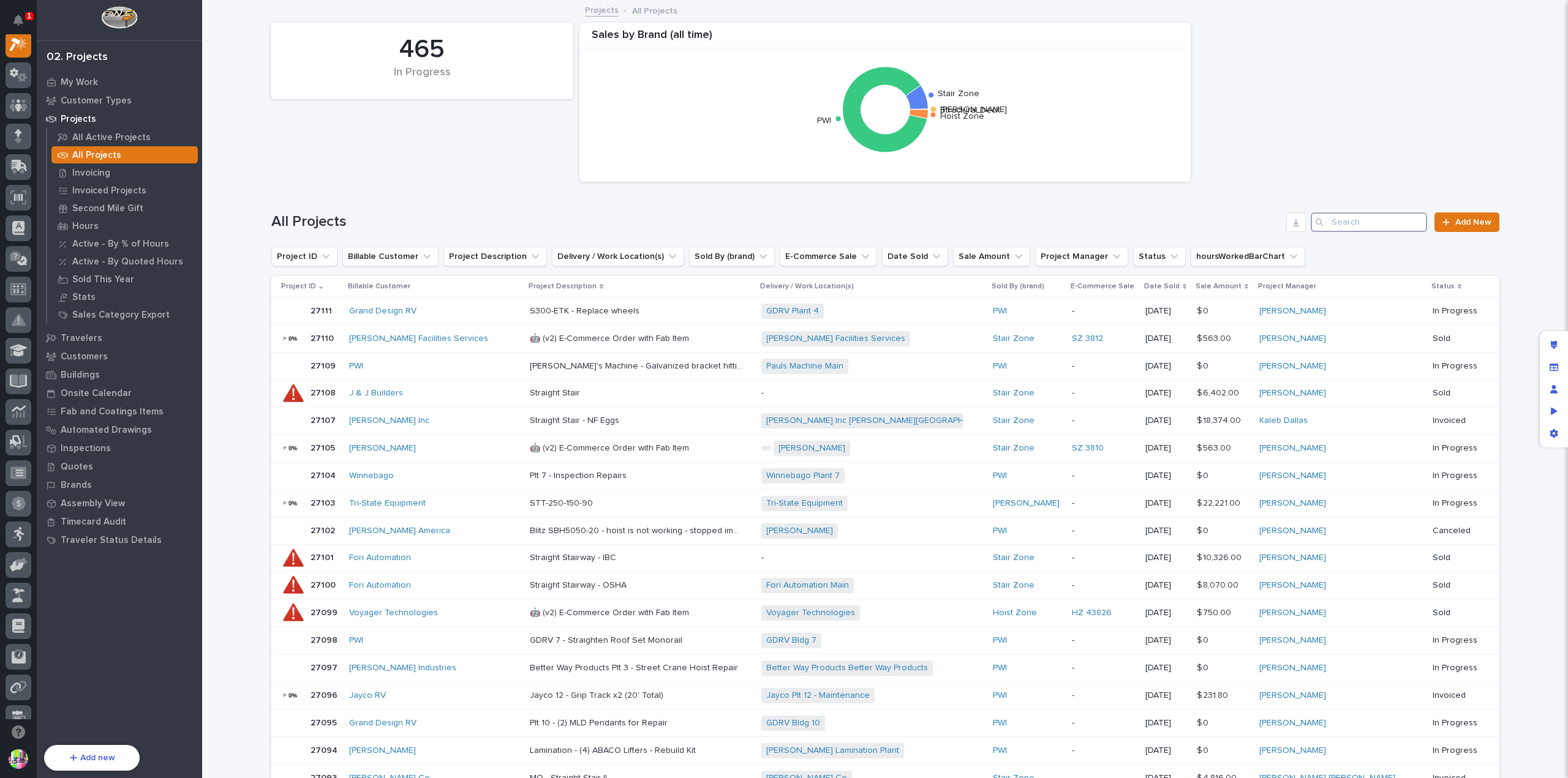
click at [1360, 214] on input "Search" at bounding box center [1368, 222] width 117 height 20
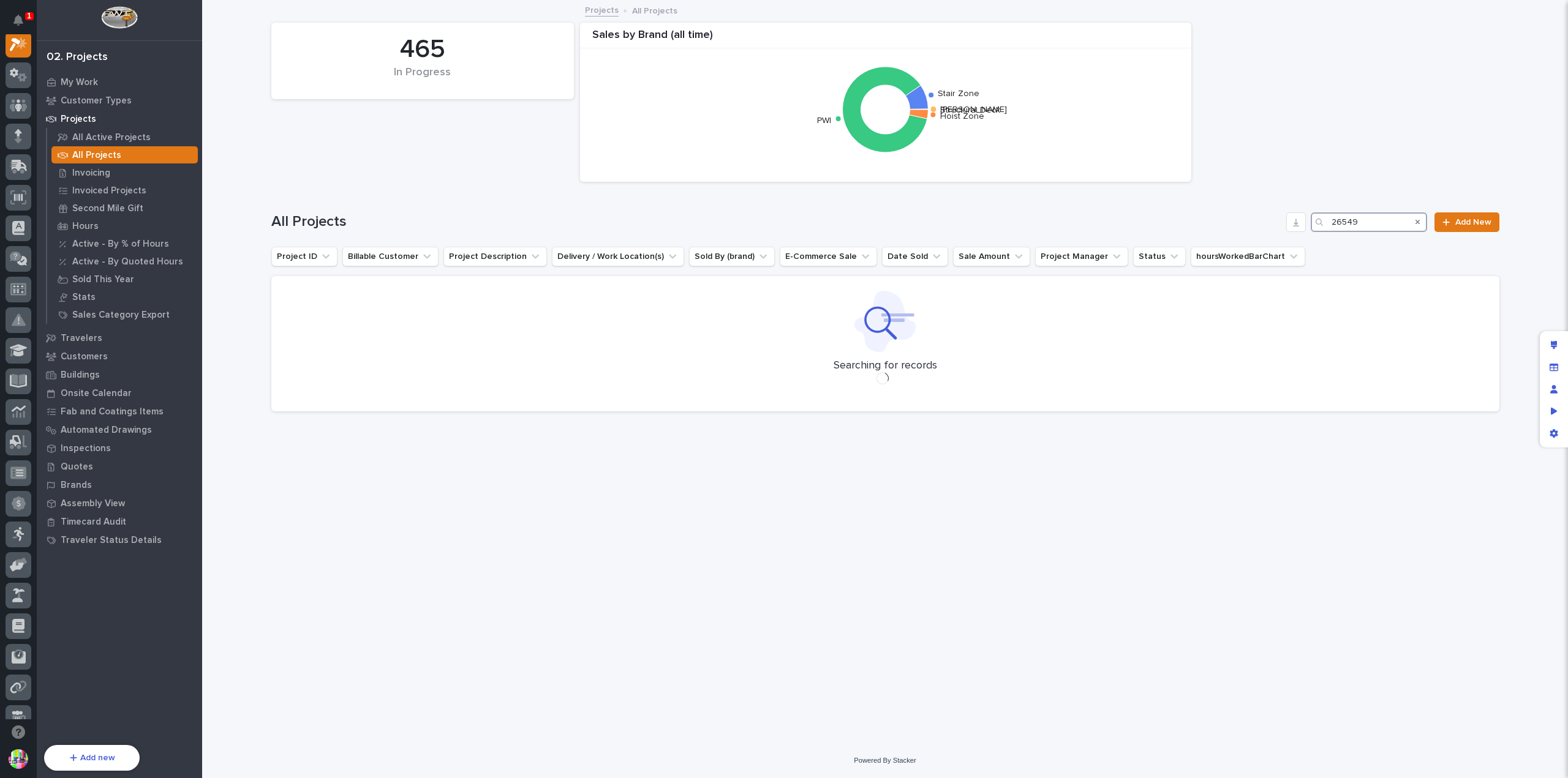
scroll to position [31, 0]
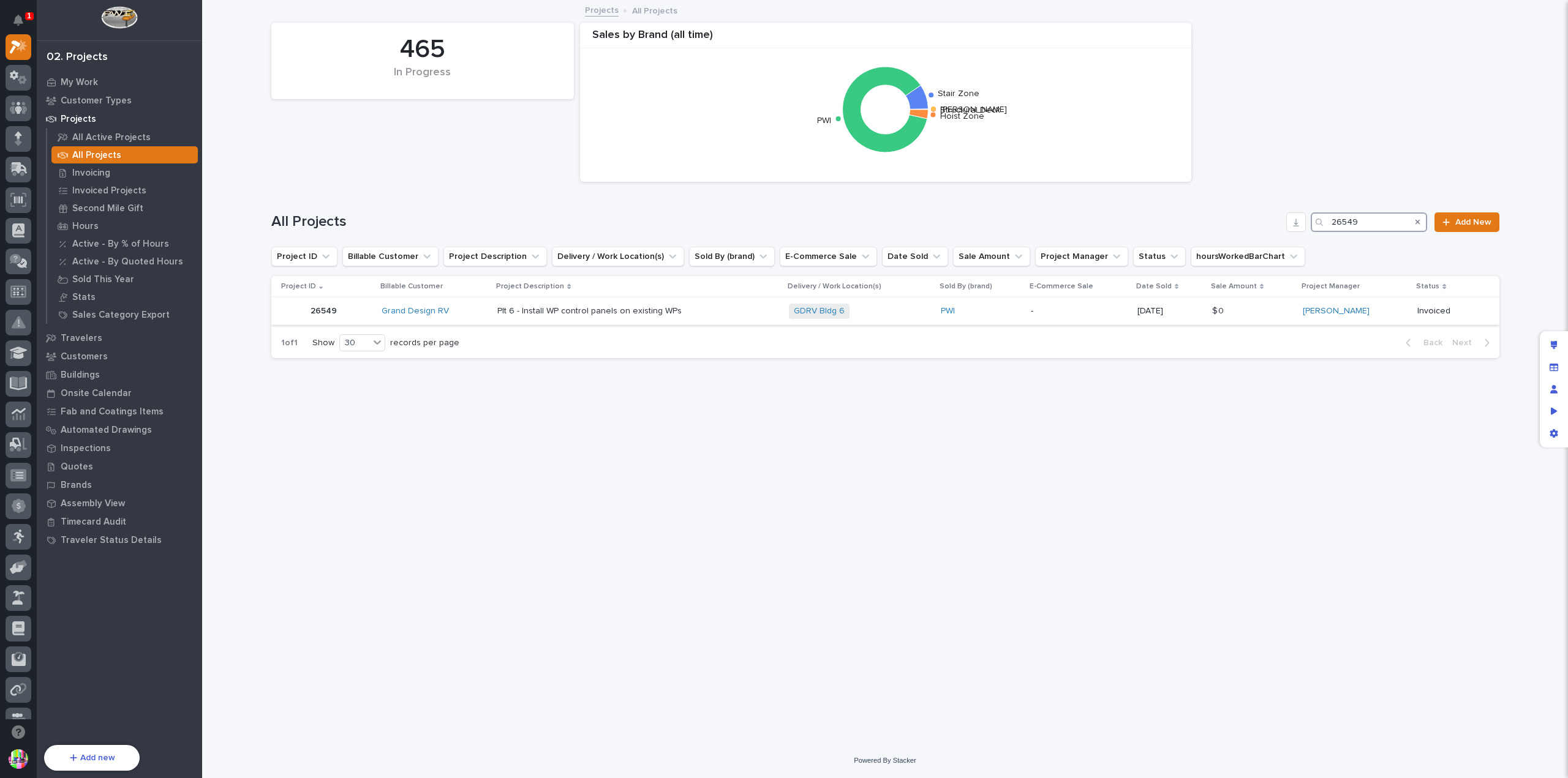
type input "26549"
click at [328, 308] on p "26549" at bounding box center [325, 310] width 29 height 13
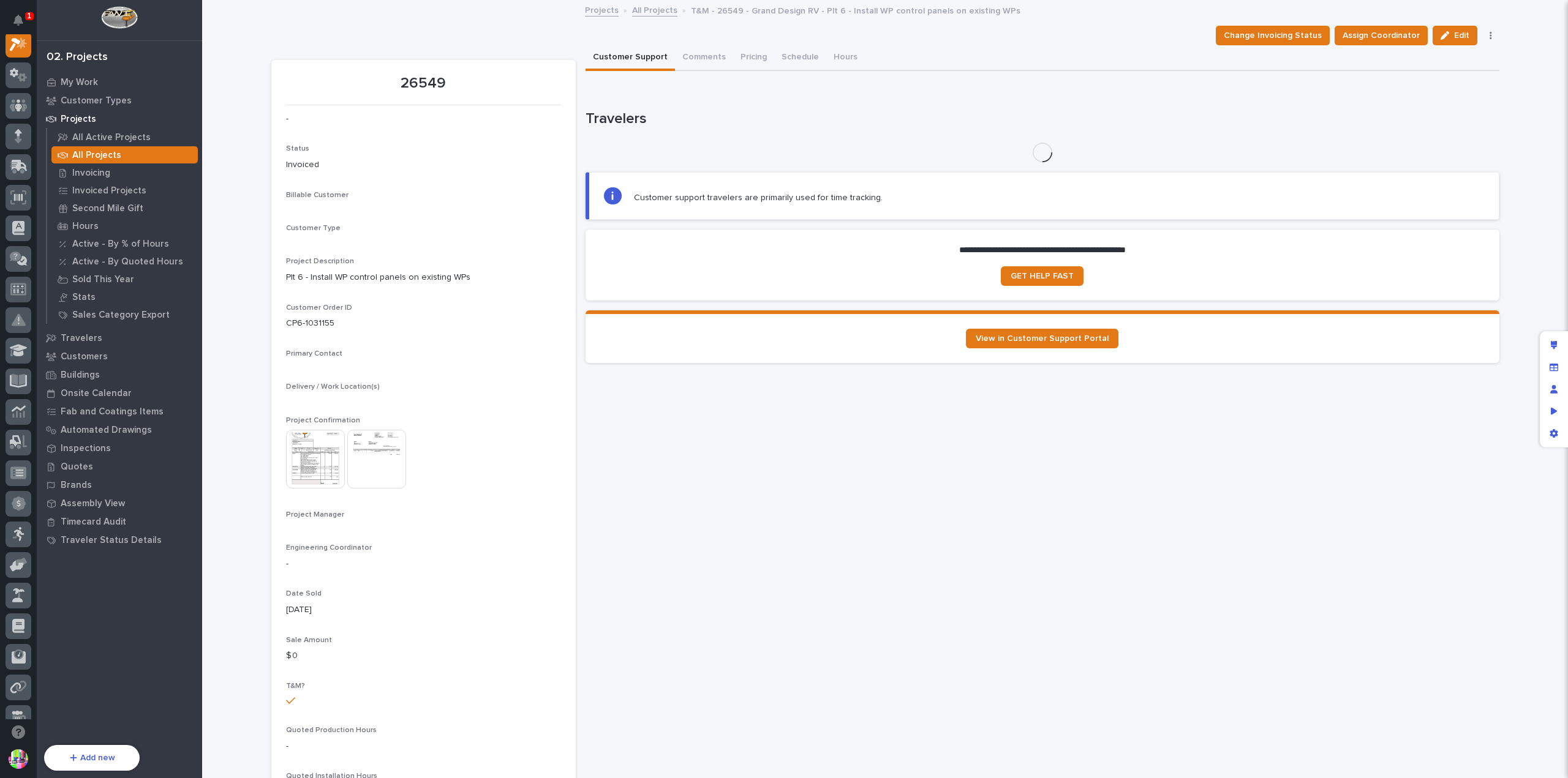
scroll to position [31, 0]
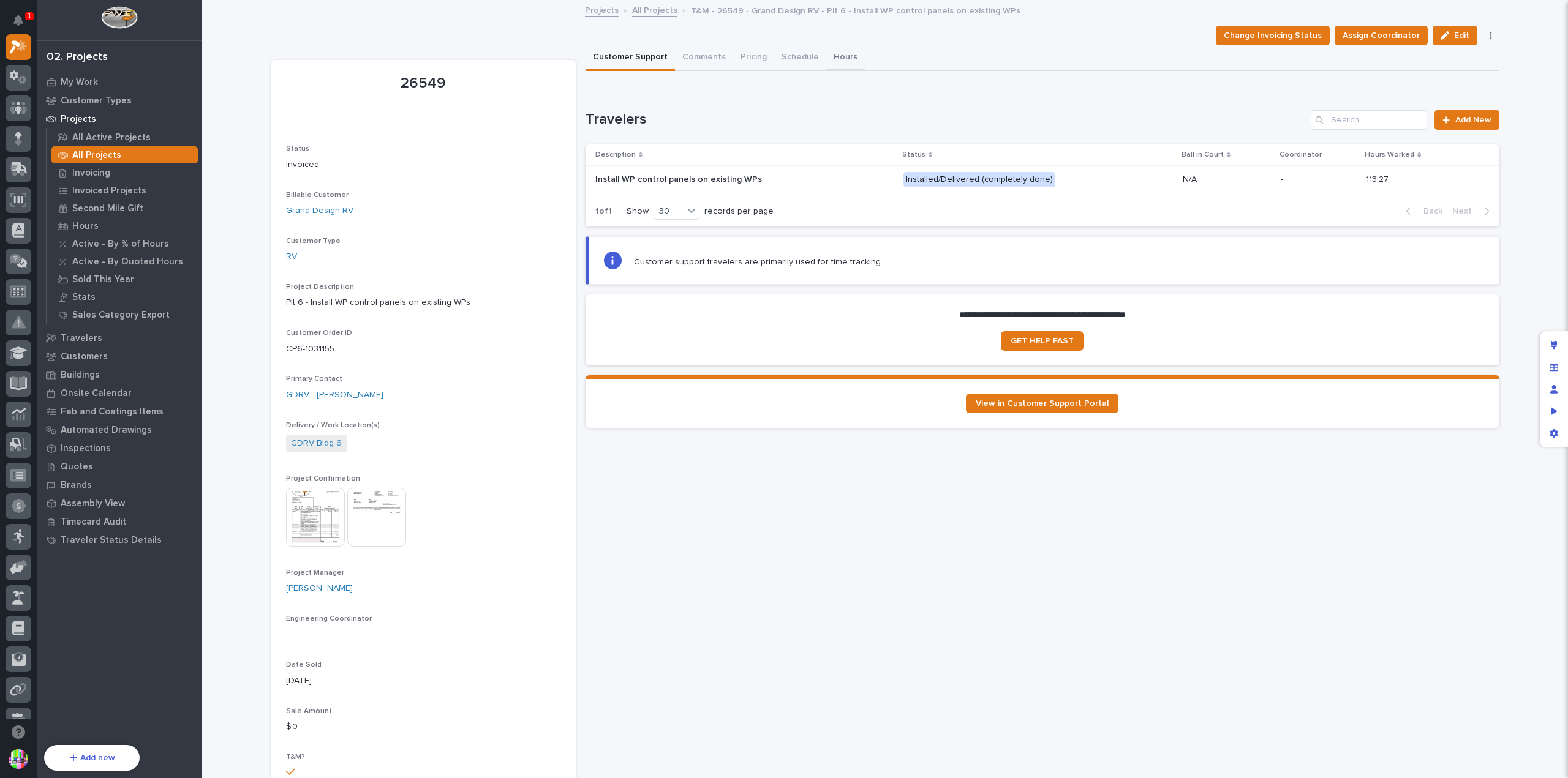
click at [826, 56] on button "Hours" at bounding box center [845, 58] width 38 height 26
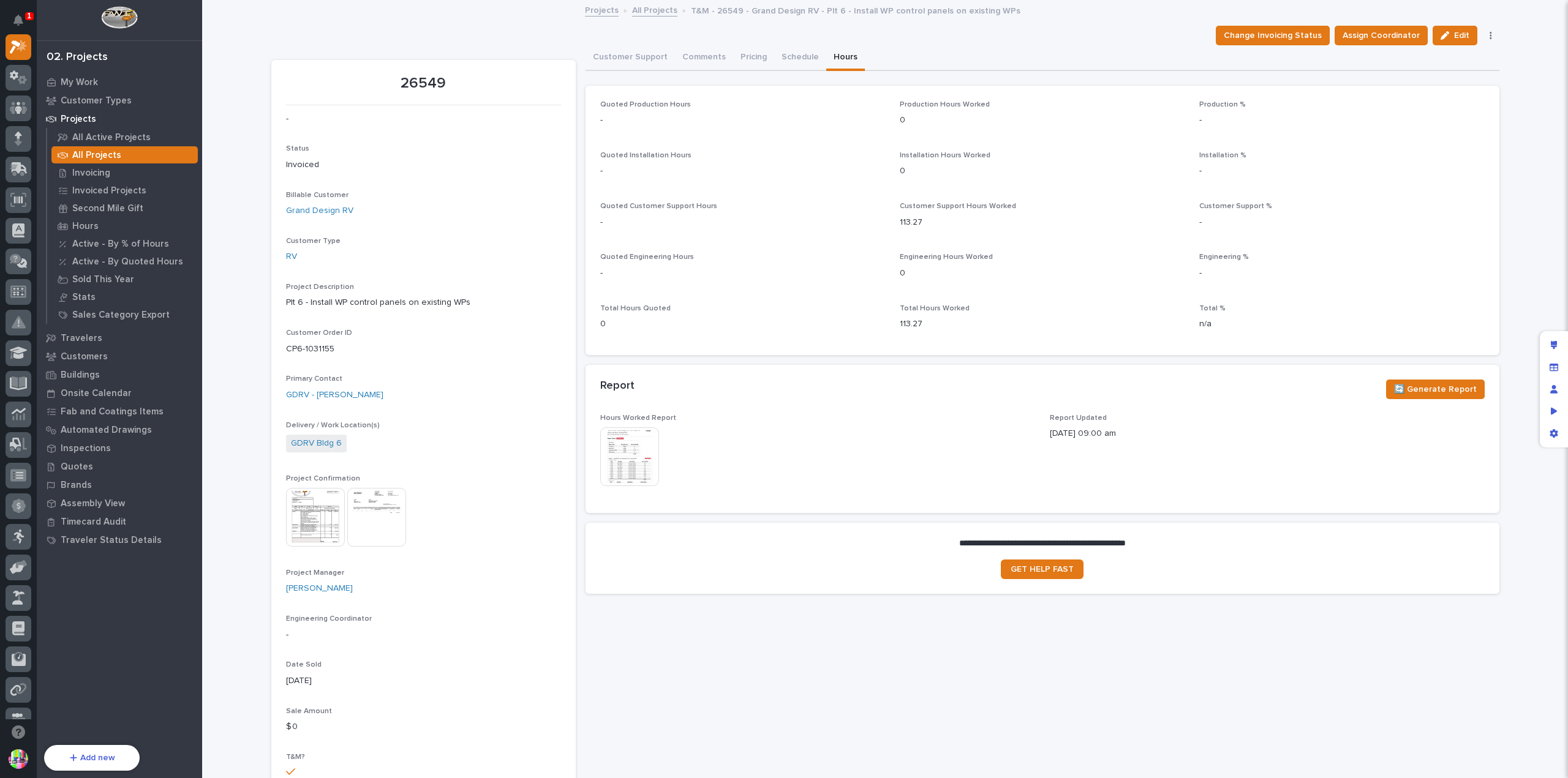
click at [636, 444] on img at bounding box center [630, 456] width 59 height 59
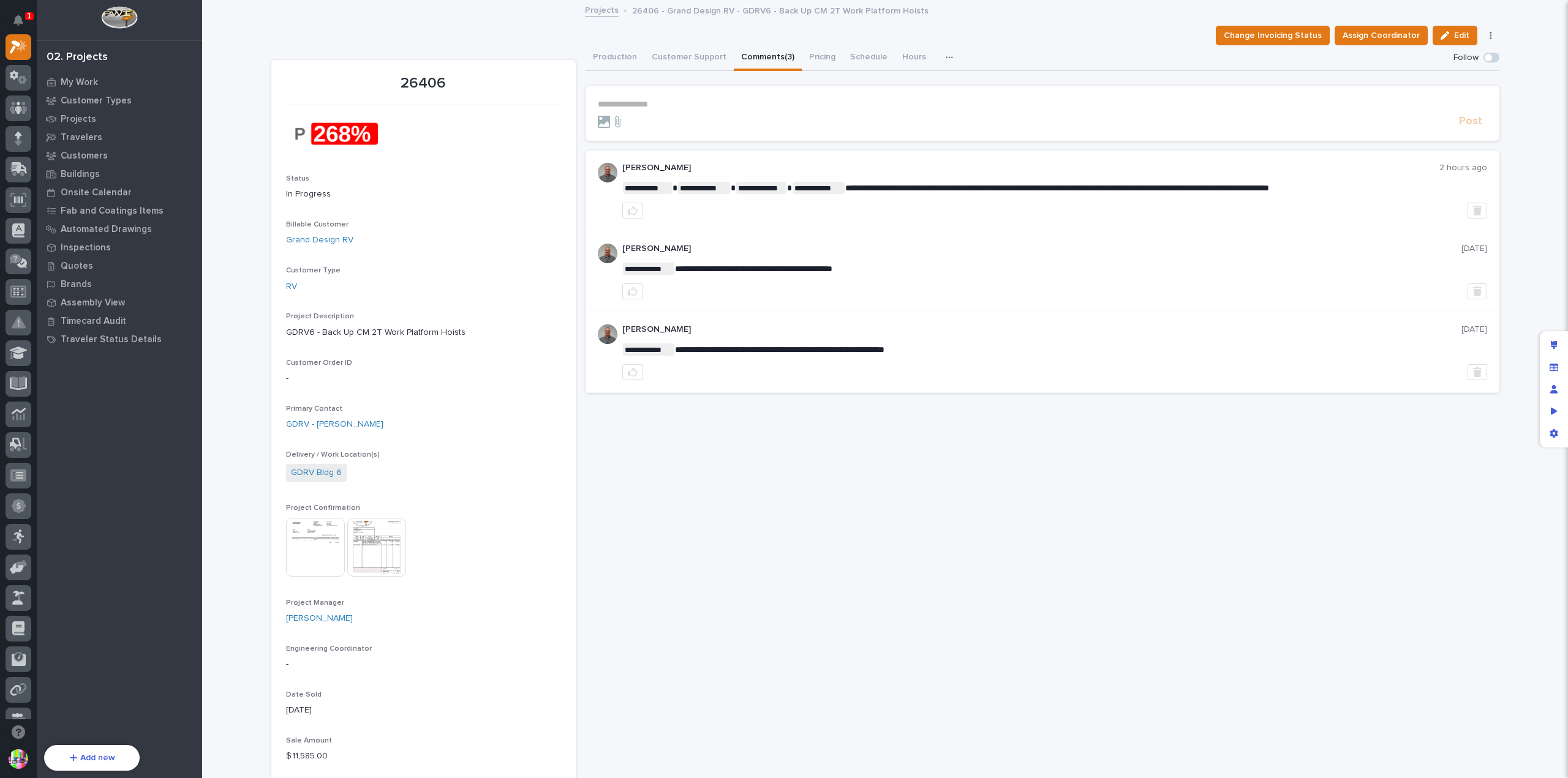
click at [743, 103] on p "**********" at bounding box center [1042, 104] width 889 height 10
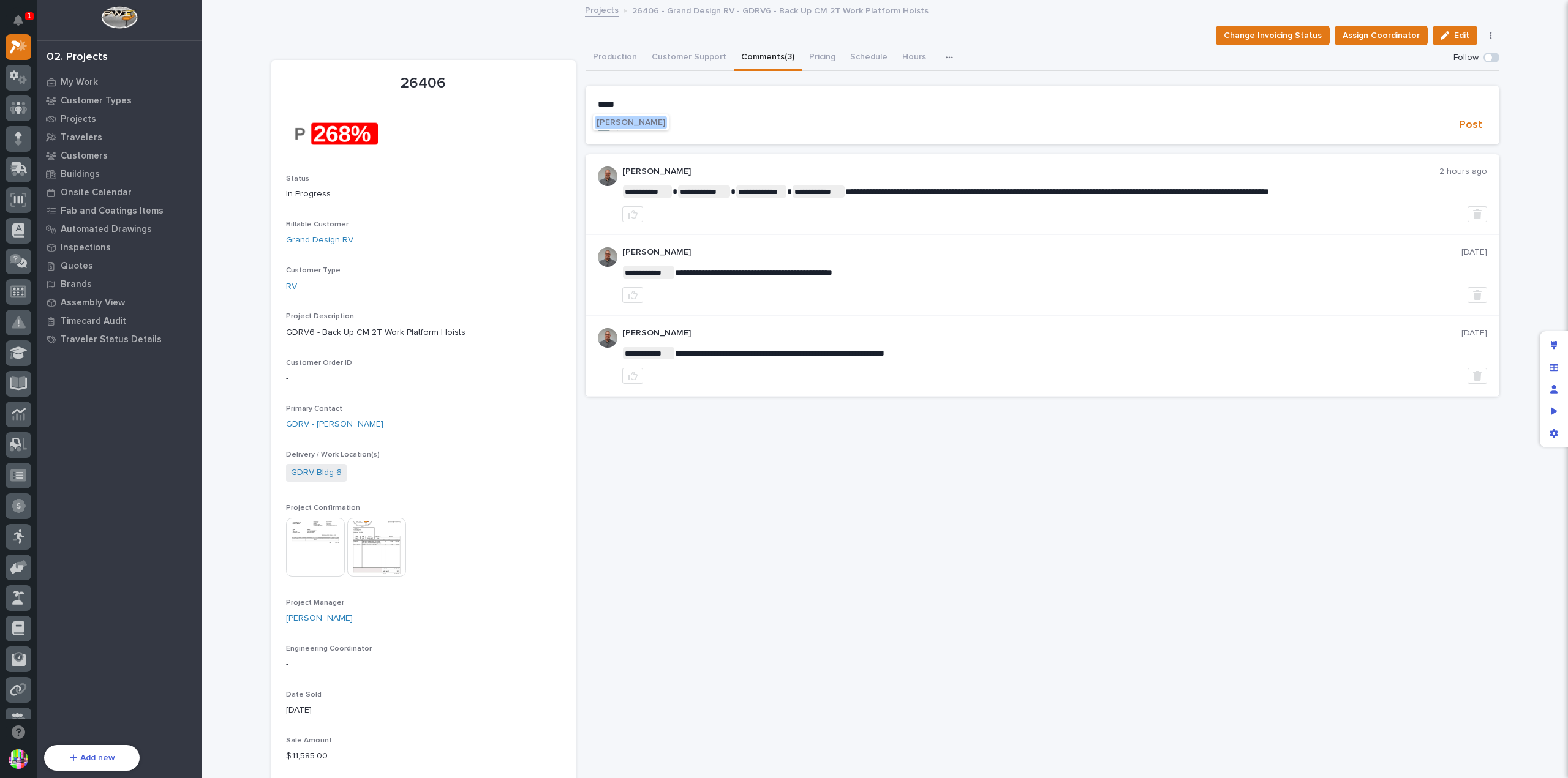
click at [628, 119] on span "Mark Miller" at bounding box center [630, 122] width 68 height 8
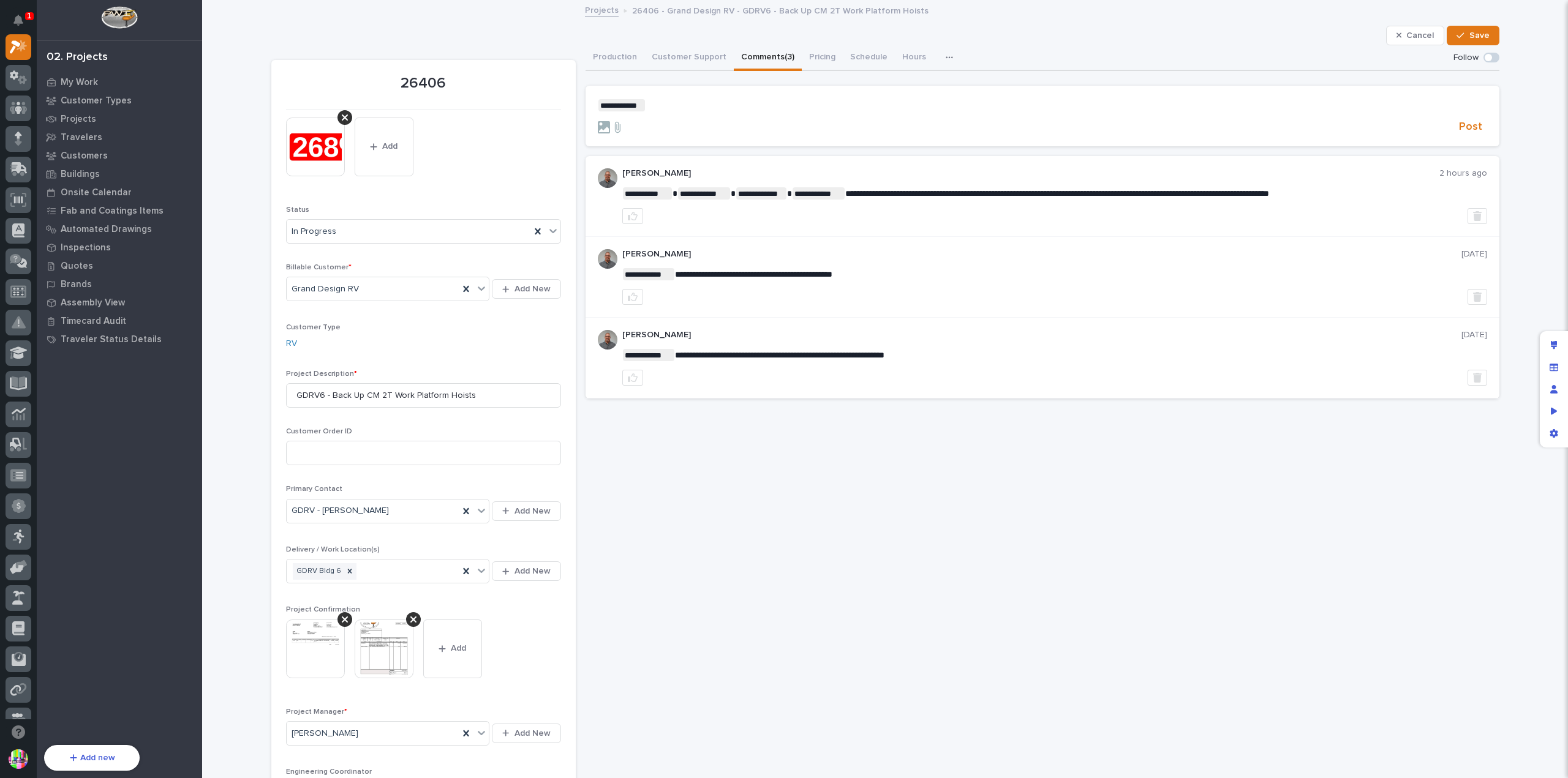
click at [712, 112] on form "**********" at bounding box center [1042, 117] width 889 height 36
click at [719, 105] on p "**********" at bounding box center [1042, 105] width 889 height 13
click at [1466, 121] on span "Post" at bounding box center [1470, 127] width 23 height 14
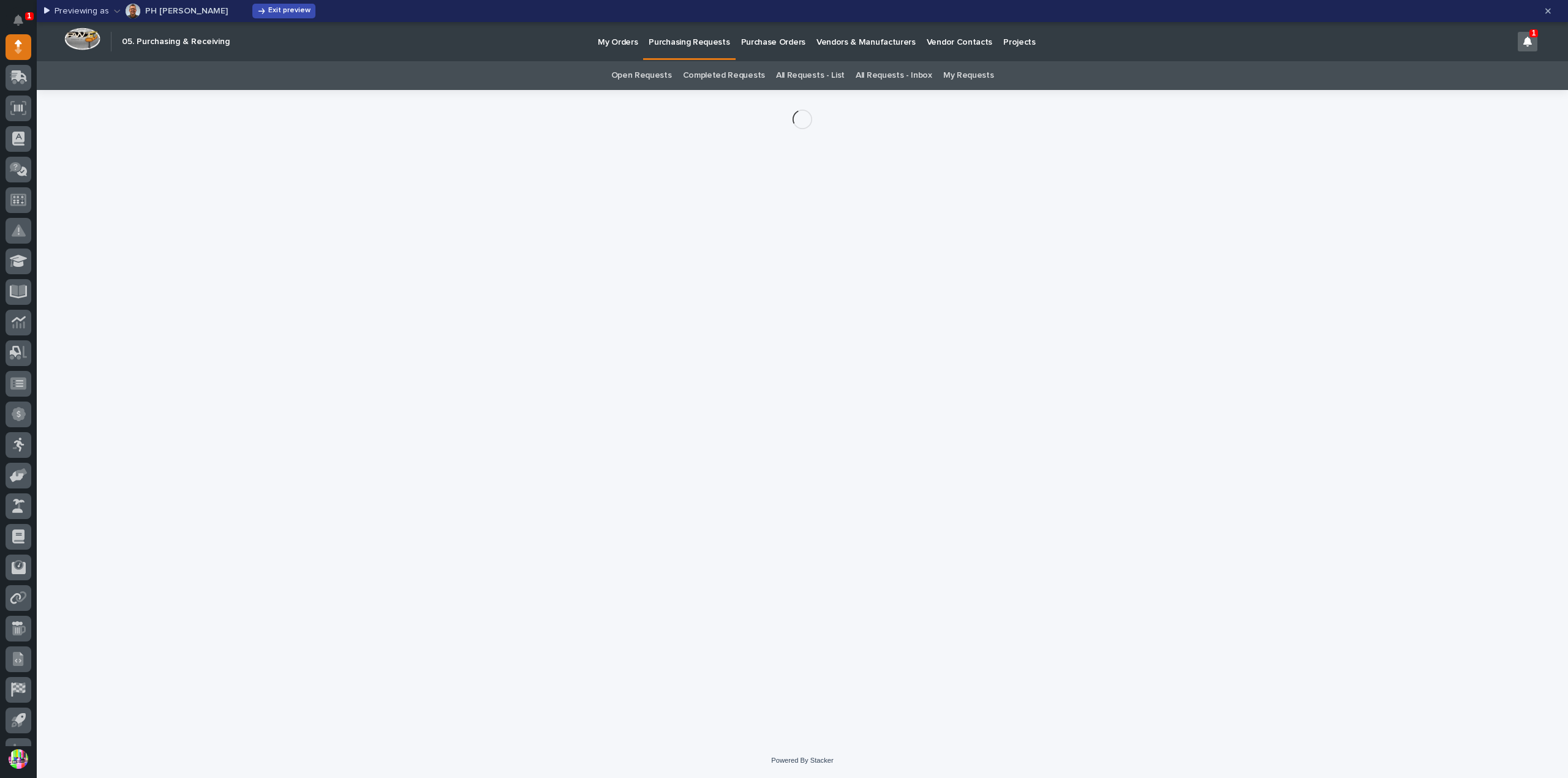
click at [268, 14] on span "Exit preview" at bounding box center [289, 11] width 43 height 10
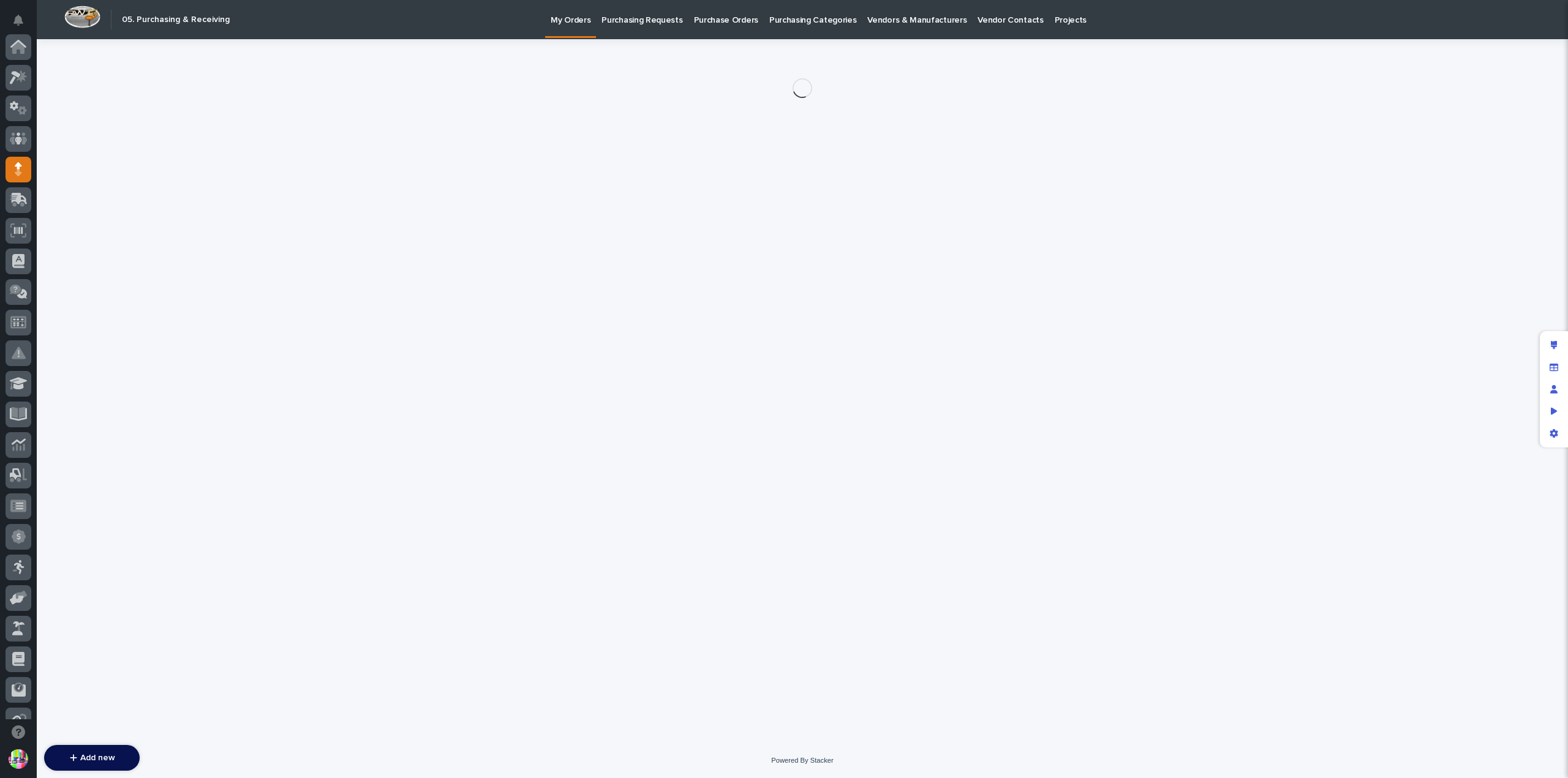
scroll to position [122, 0]
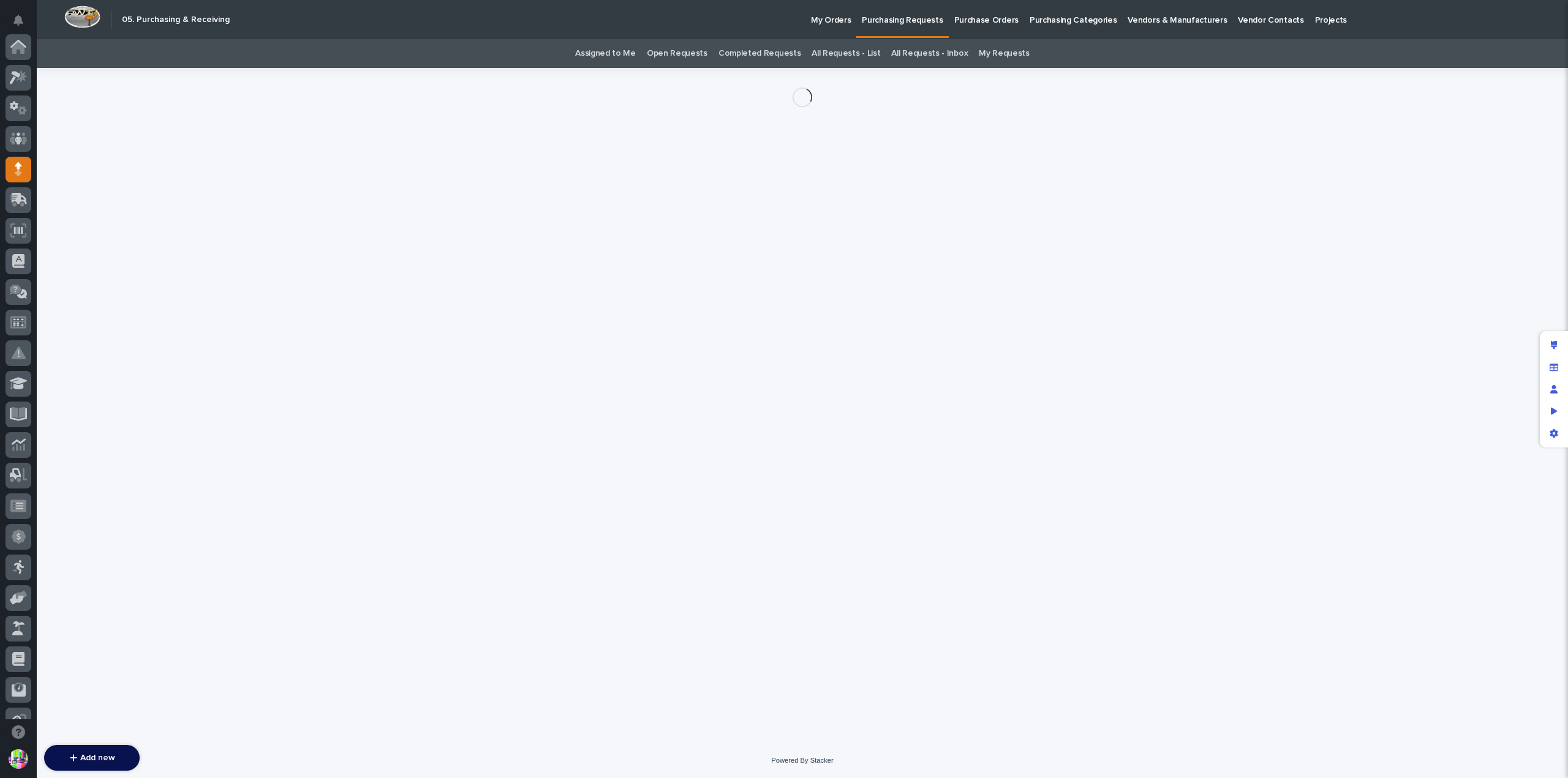
scroll to position [122, 0]
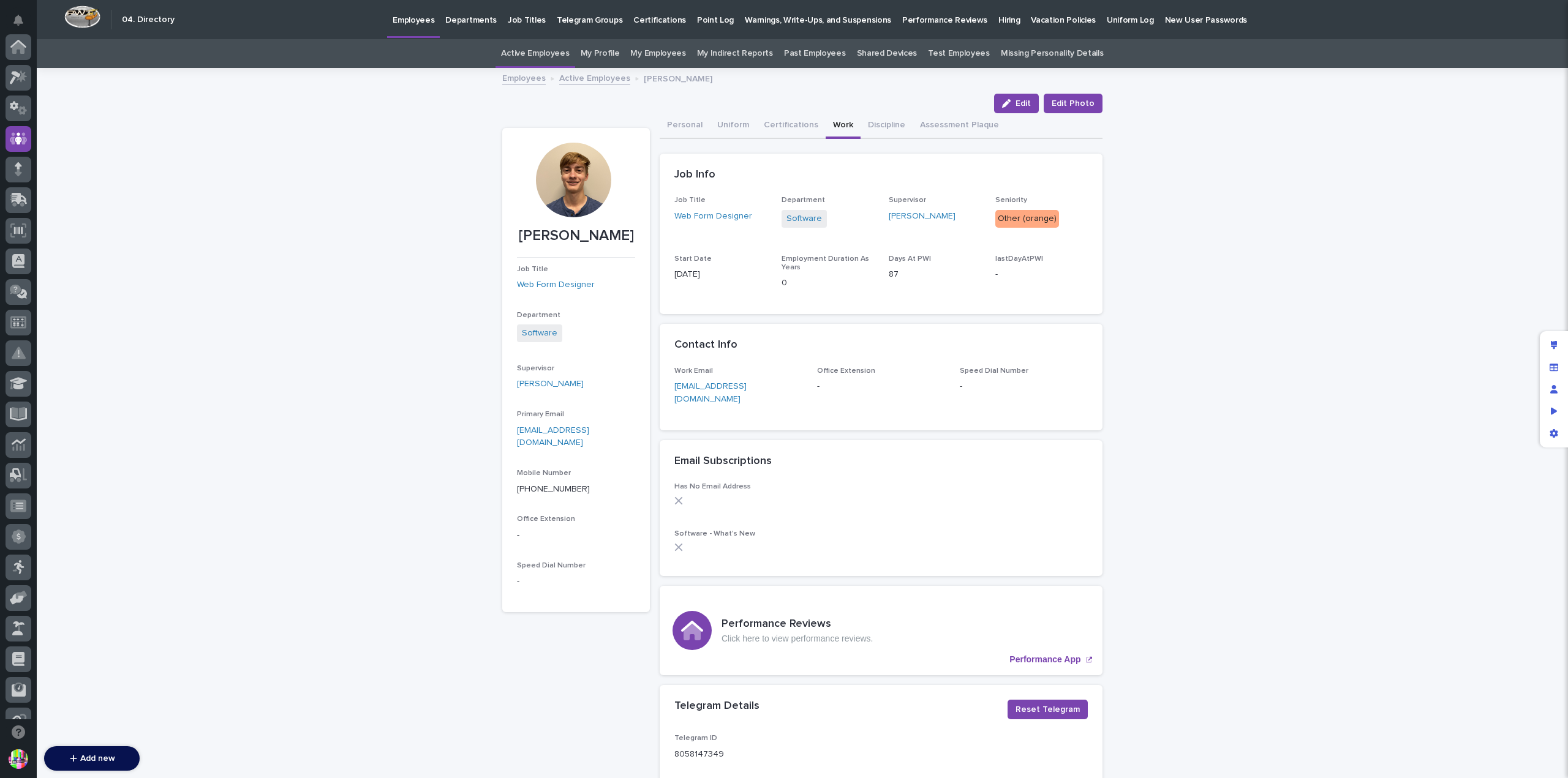
scroll to position [92, 0]
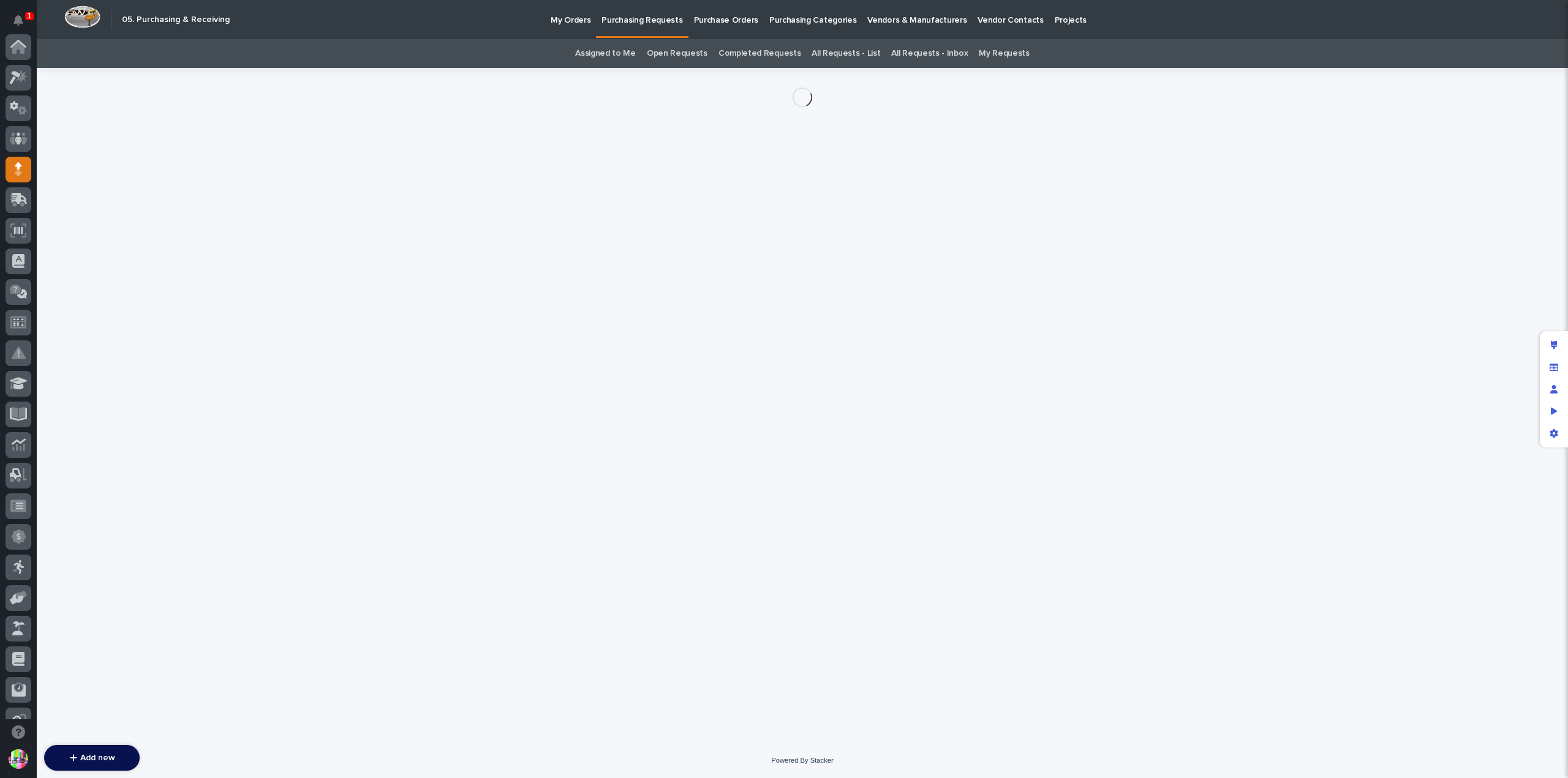
scroll to position [122, 0]
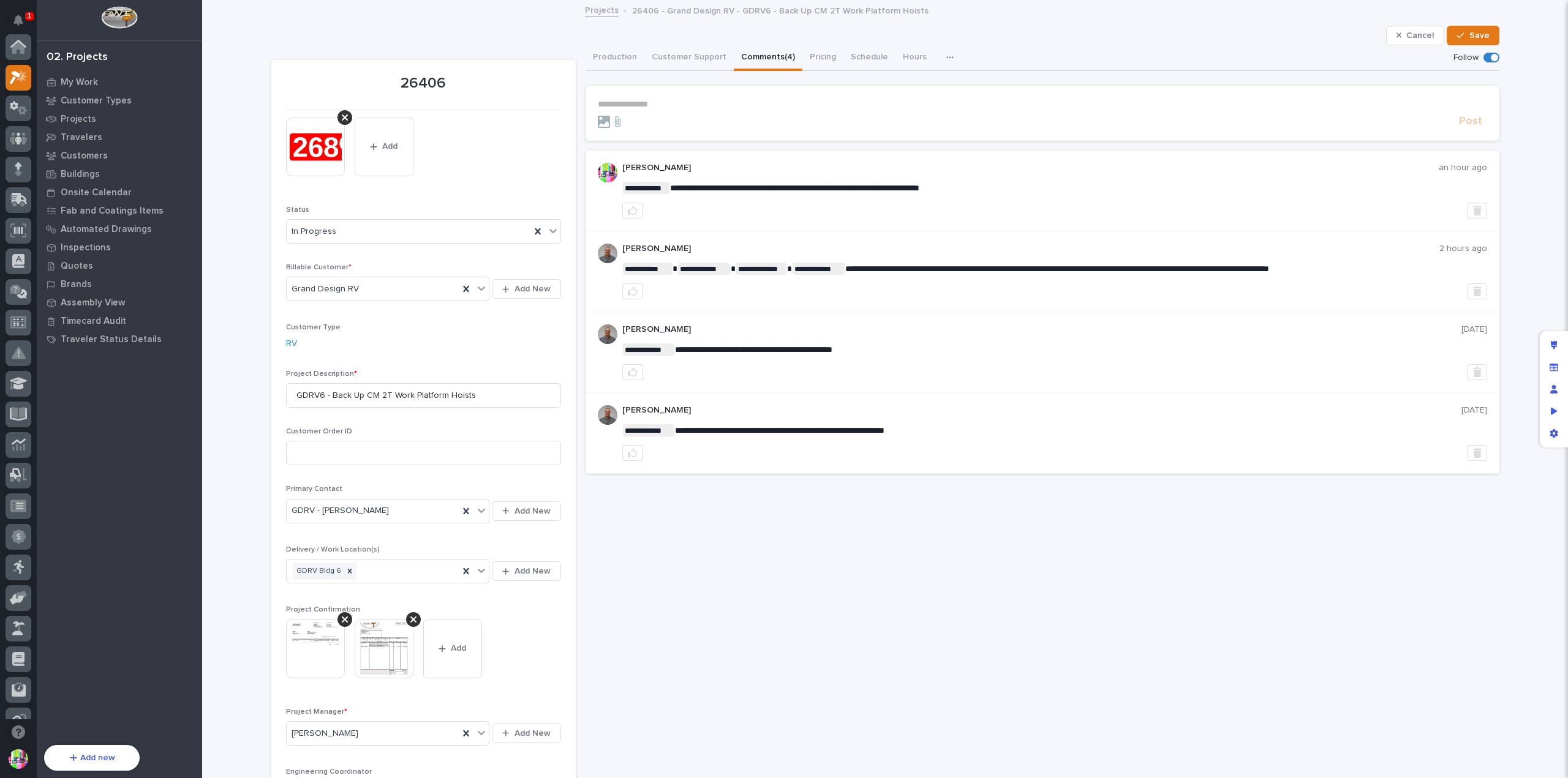
scroll to position [31, 0]
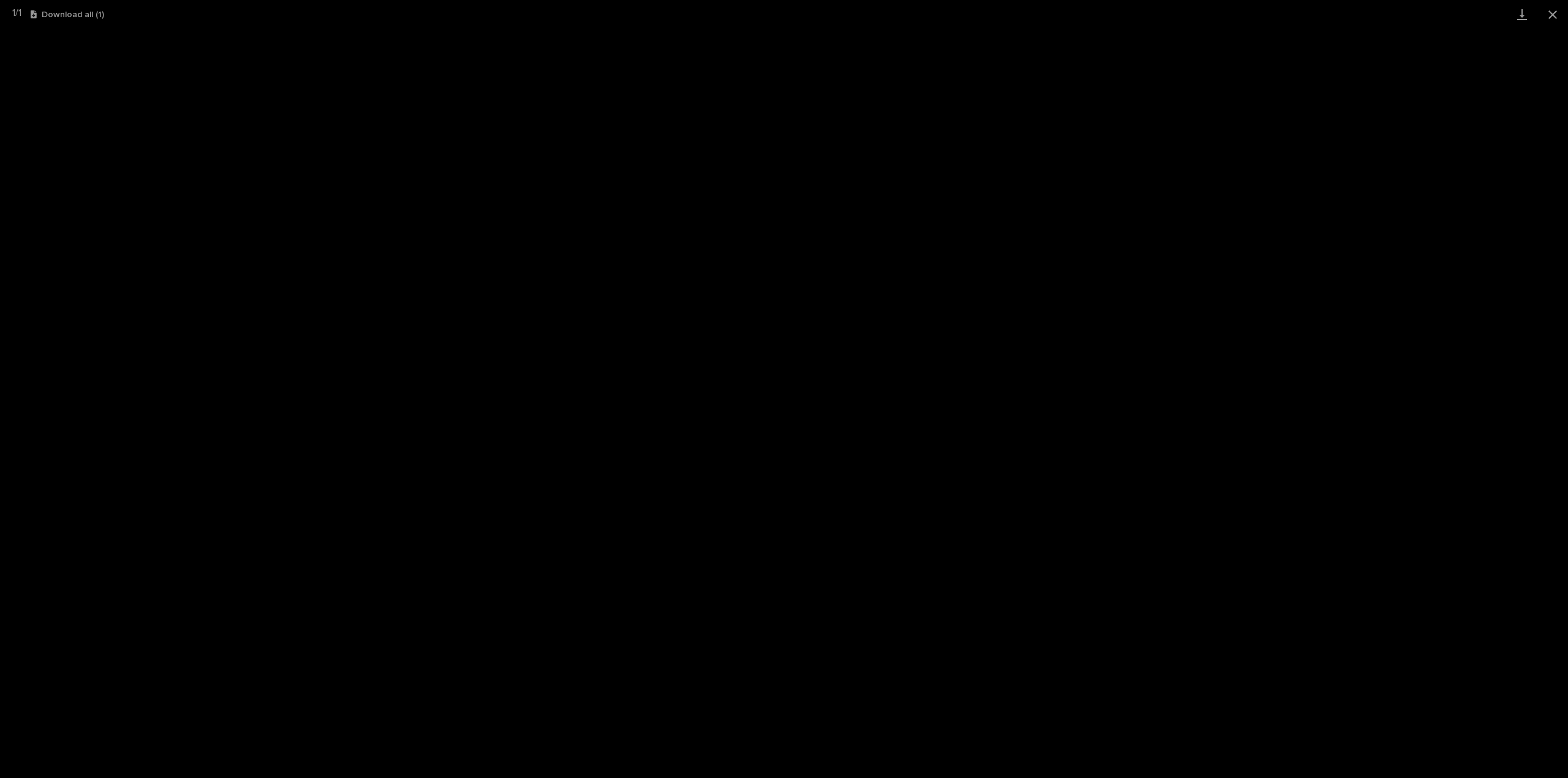
scroll to position [31, 0]
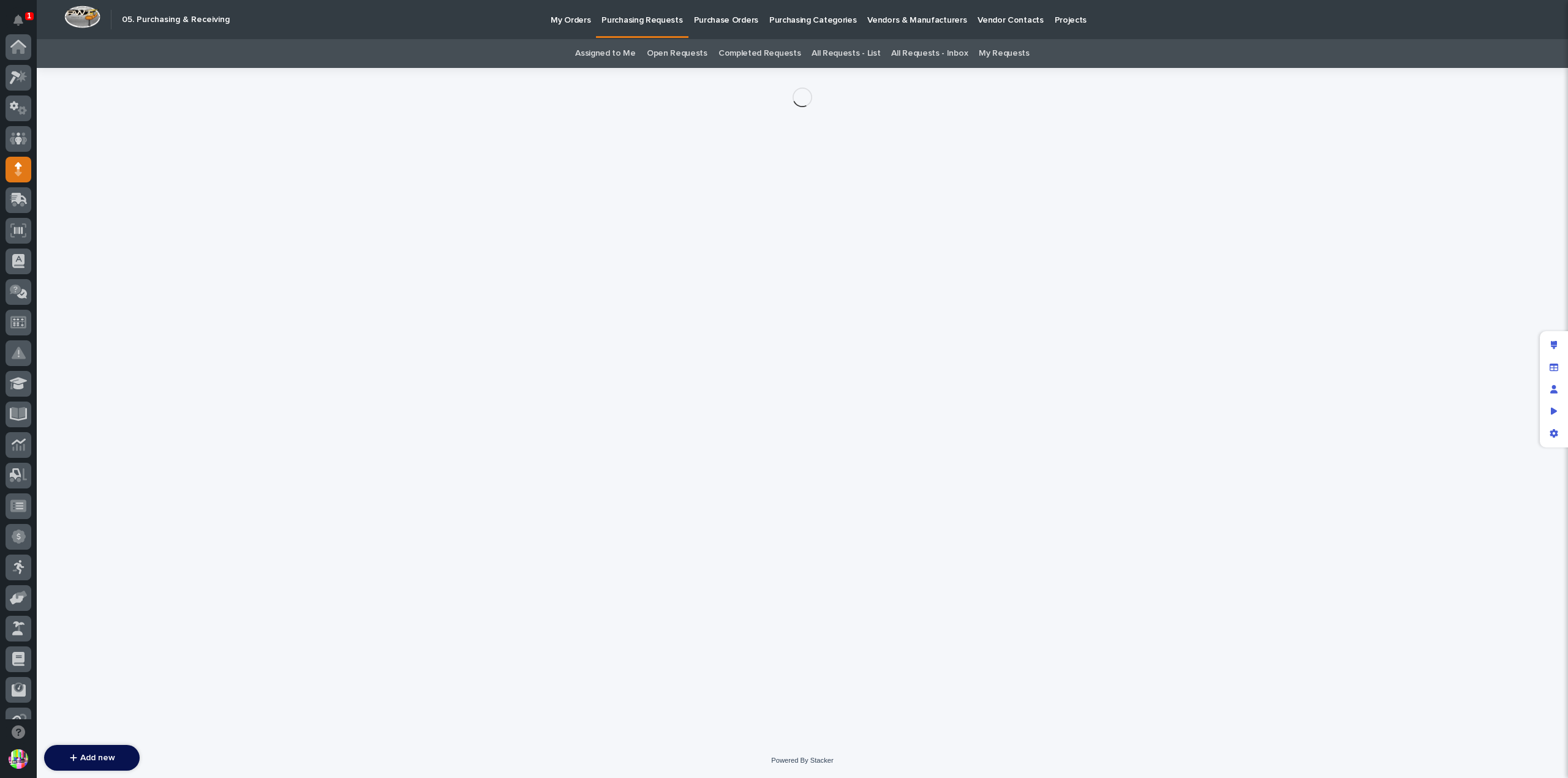
scroll to position [122, 0]
click at [642, 22] on p "Purchasing Requests" at bounding box center [642, 13] width 81 height 26
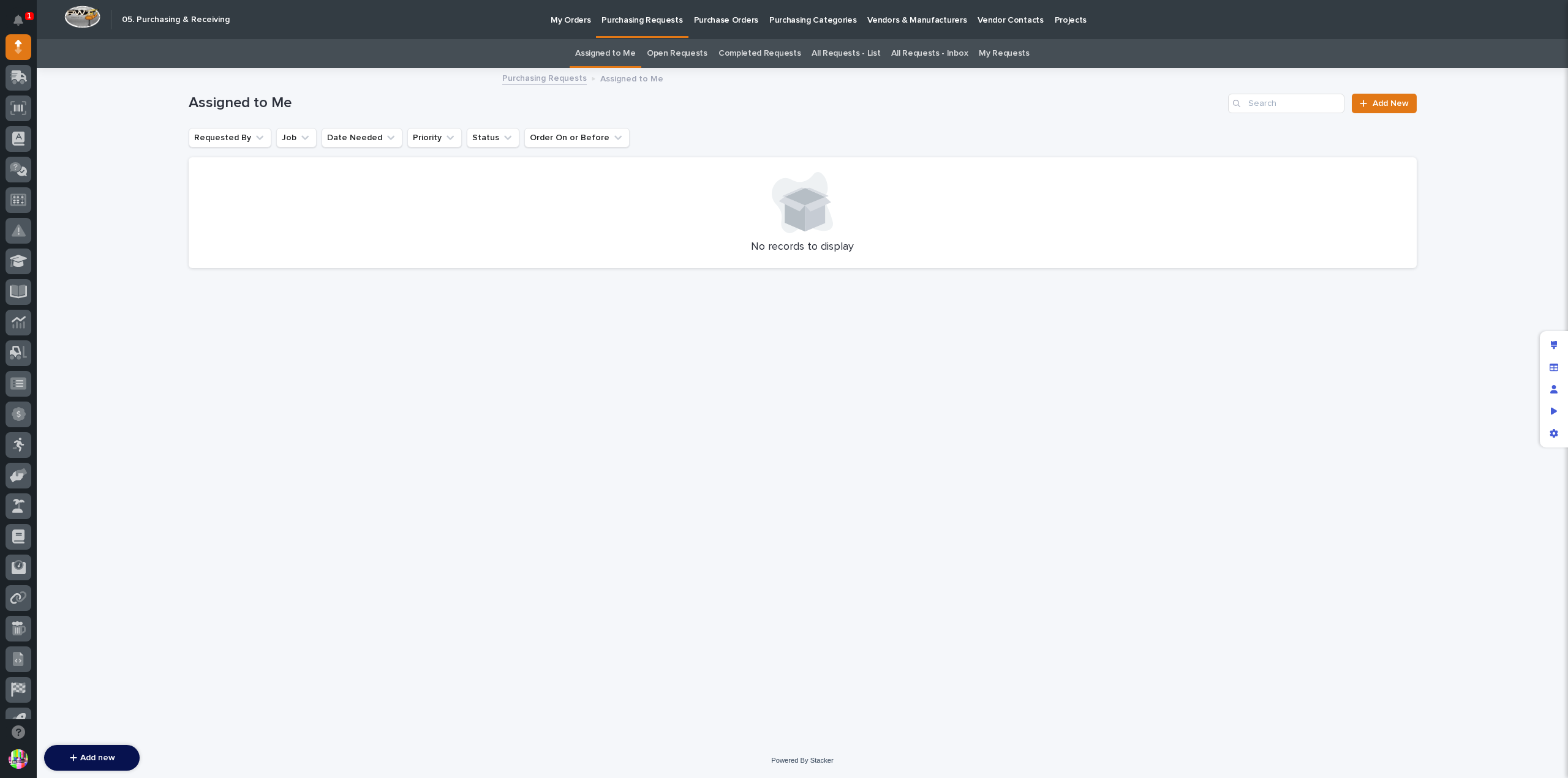
click at [841, 51] on link "All Requests - List" at bounding box center [845, 53] width 68 height 29
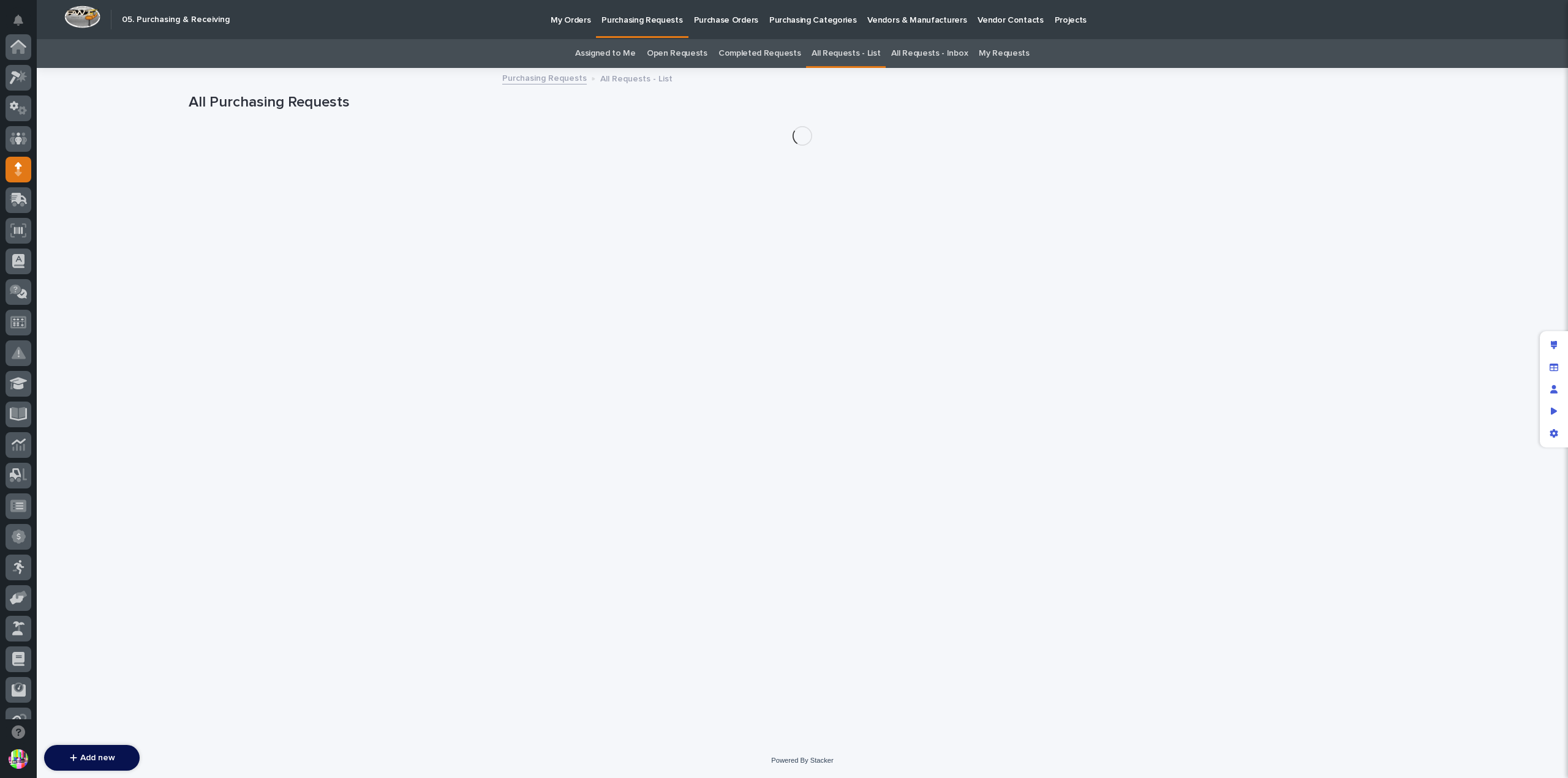
scroll to position [122, 0]
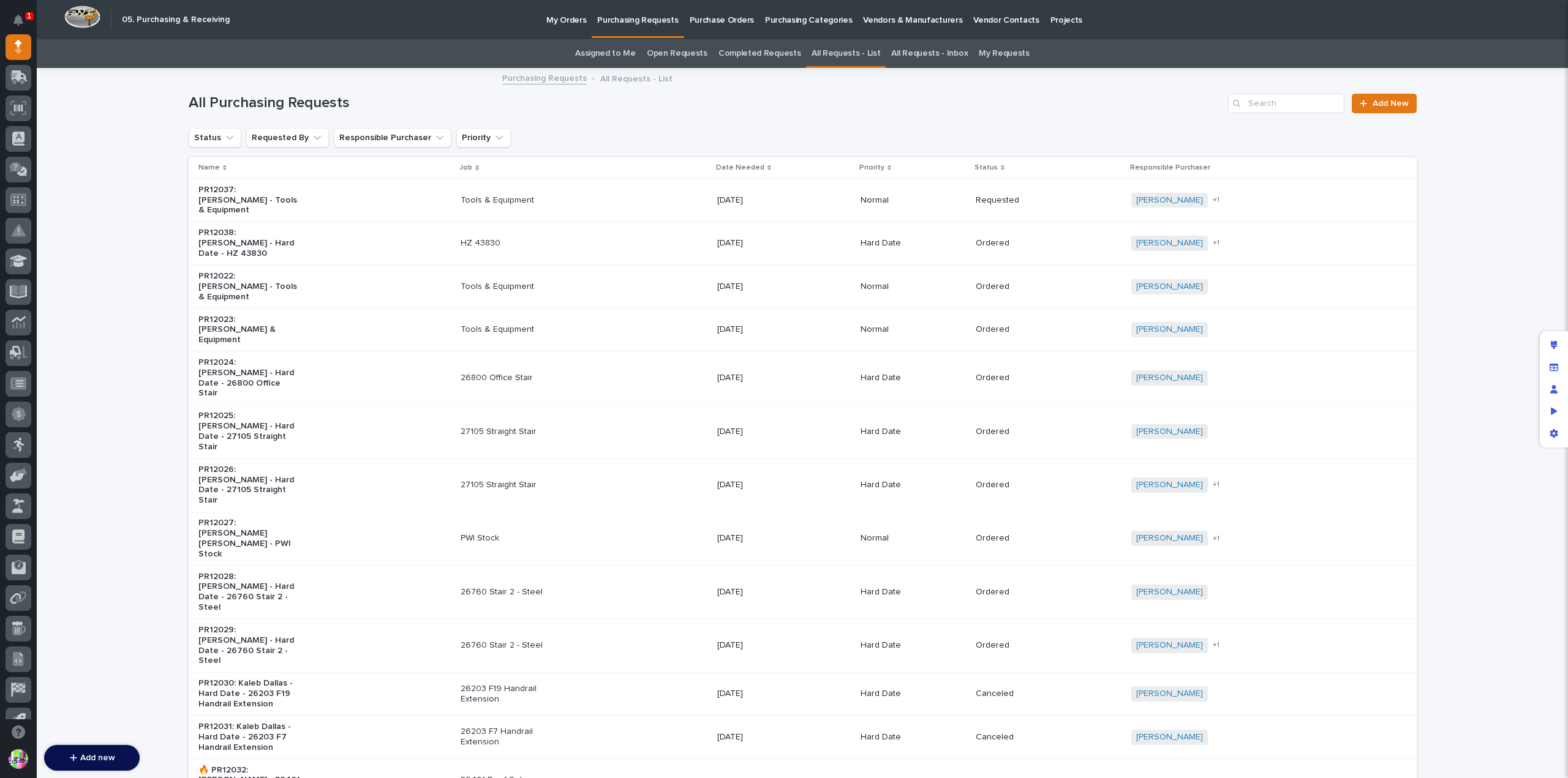
click at [274, 269] on div "PR12022: [PERSON_NAME] - Tools & Equipment" at bounding box center [249, 285] width 103 height 33
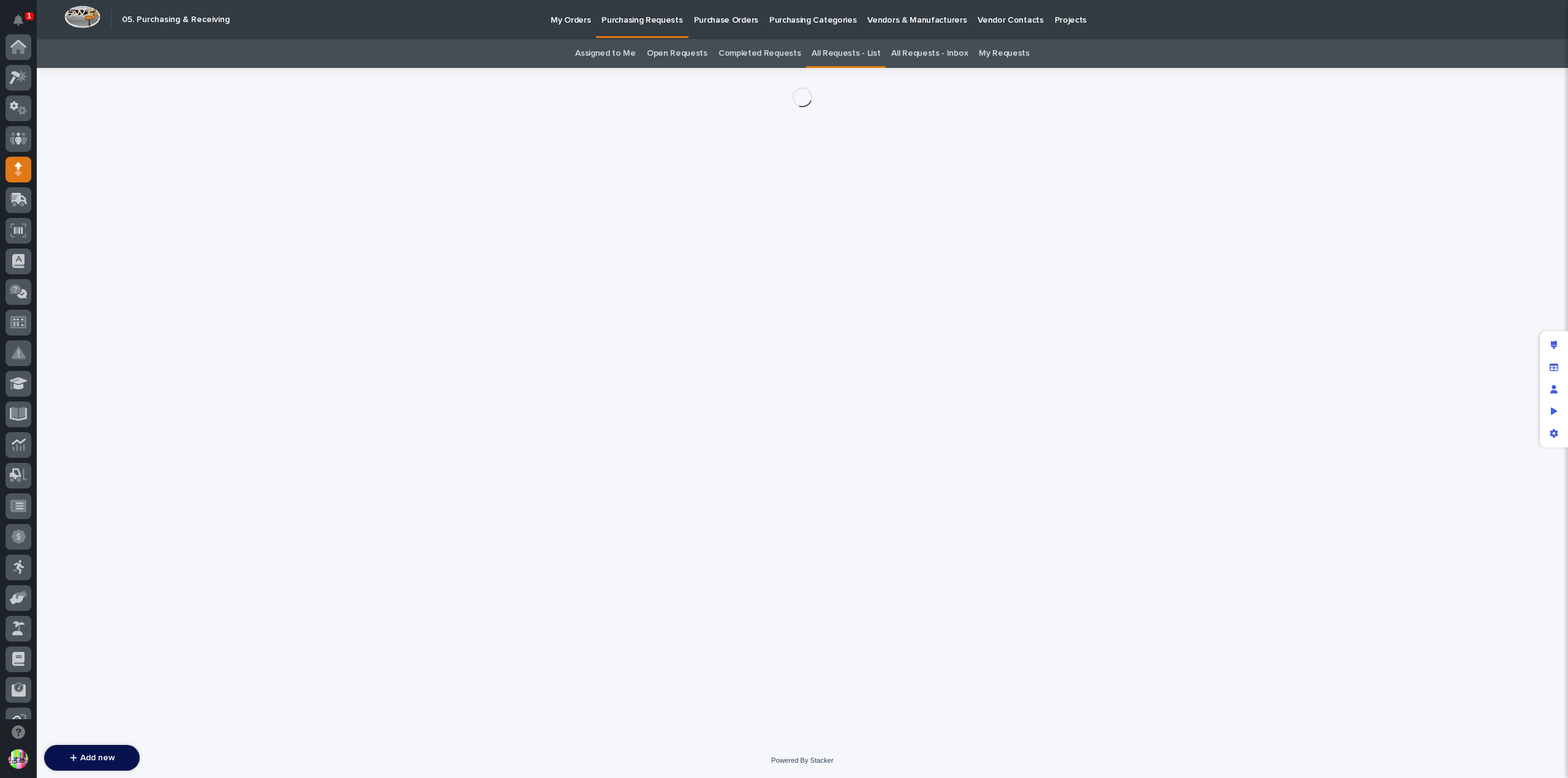
scroll to position [122, 0]
